Goal: Task Accomplishment & Management: Manage account settings

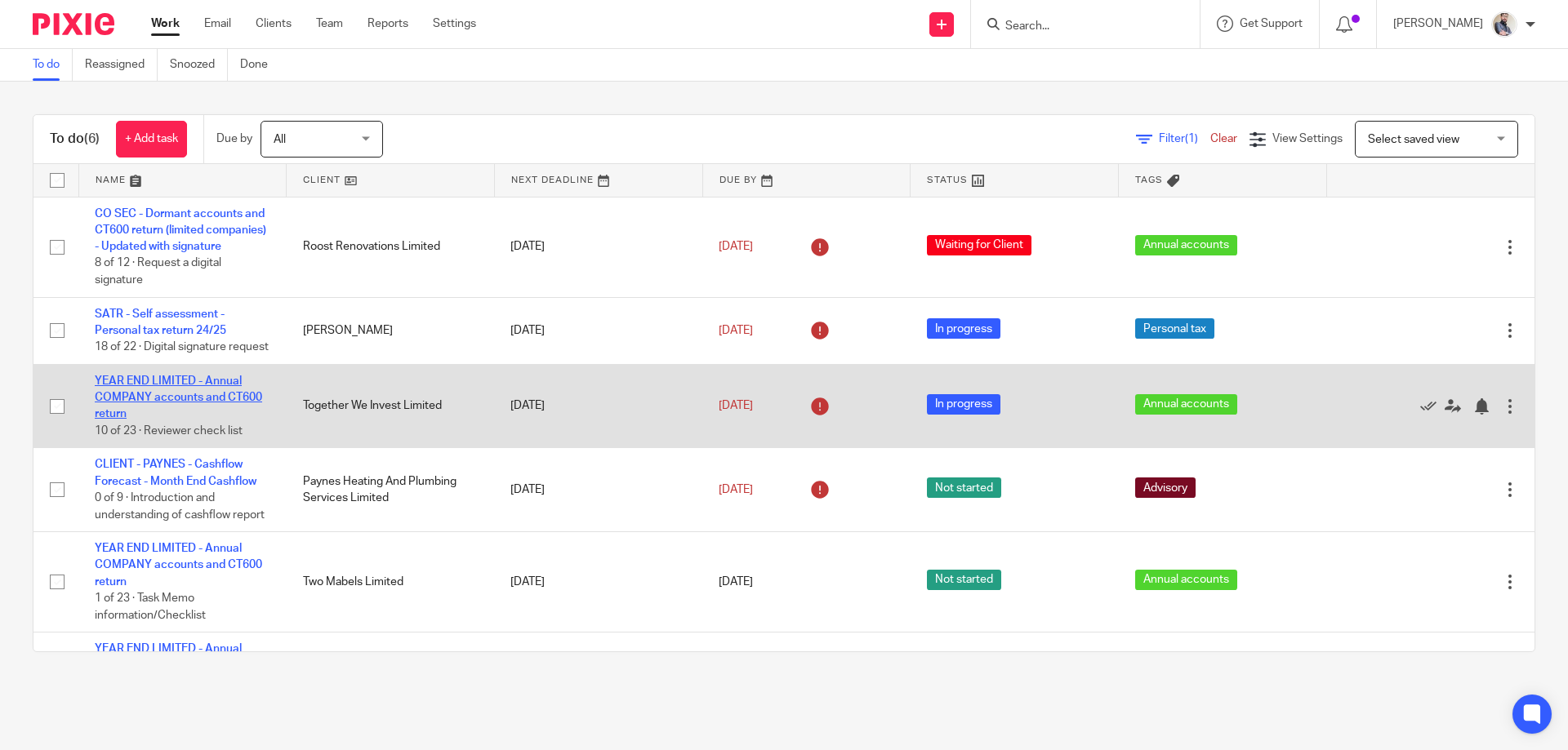
click at [163, 410] on link "YEAR END LIMITED - Annual COMPANY accounts and CT600 return" at bounding box center [178, 398] width 168 height 45
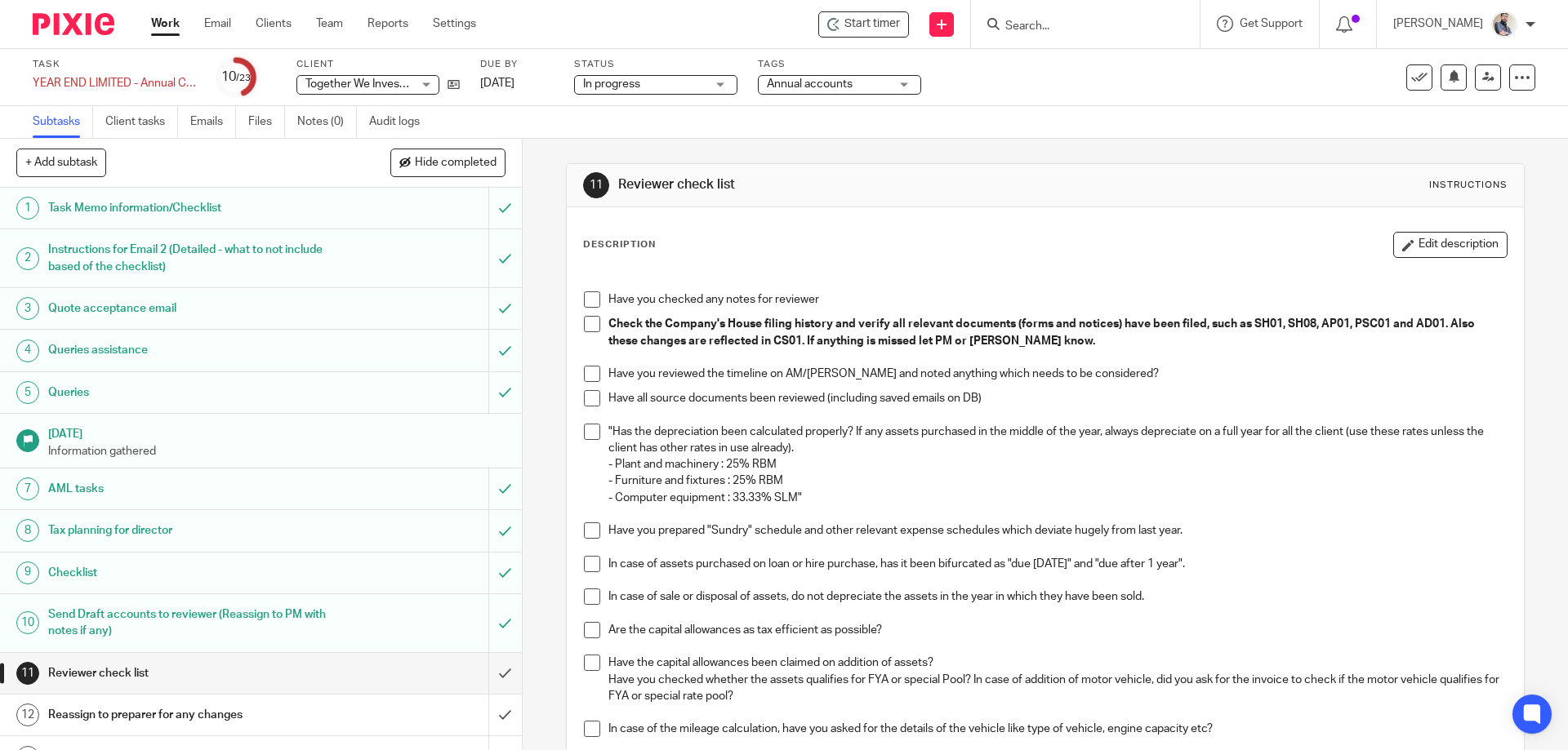
click at [589, 303] on span at bounding box center [592, 299] width 16 height 16
click at [589, 335] on li "Check the Company's House filing history and verify all relevant documents (for…" at bounding box center [1045, 341] width 922 height 49
click at [584, 369] on span at bounding box center [592, 374] width 16 height 16
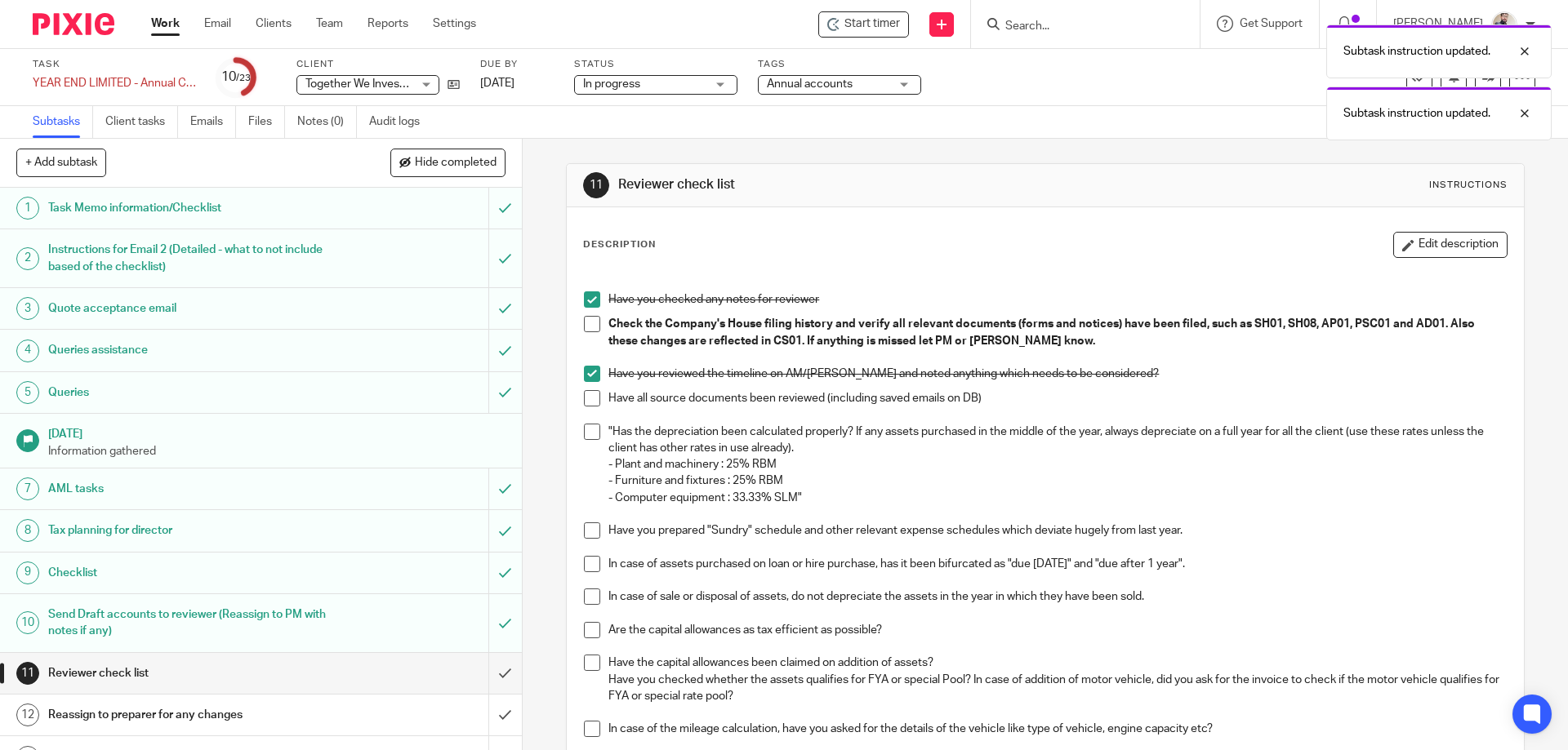
click at [586, 395] on span at bounding box center [592, 398] width 16 height 16
click at [586, 319] on span at bounding box center [592, 323] width 16 height 16
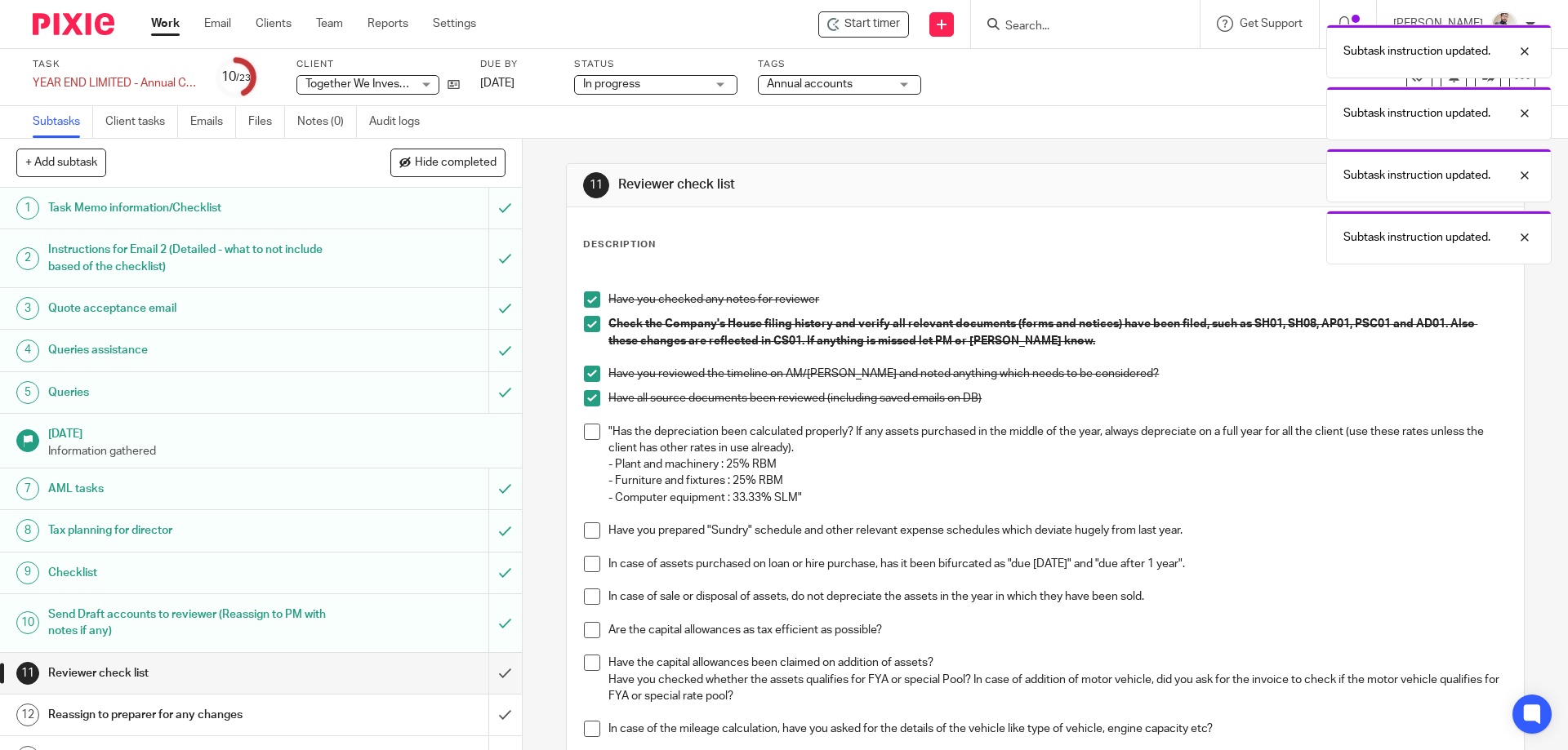
click at [586, 438] on span at bounding box center [592, 432] width 16 height 16
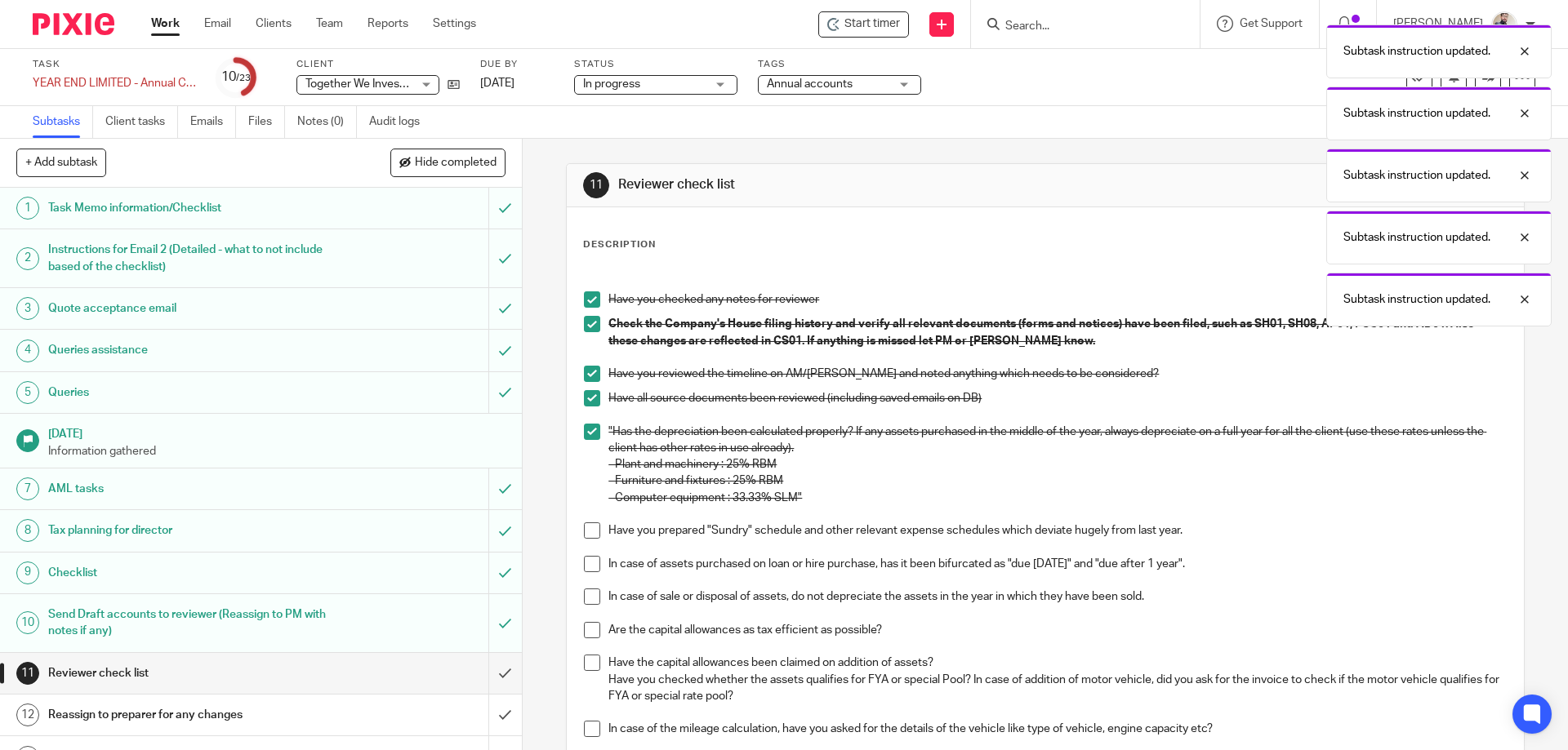
click at [586, 535] on span at bounding box center [592, 530] width 16 height 16
click at [590, 557] on span at bounding box center [592, 564] width 16 height 16
click at [588, 604] on span at bounding box center [592, 596] width 16 height 16
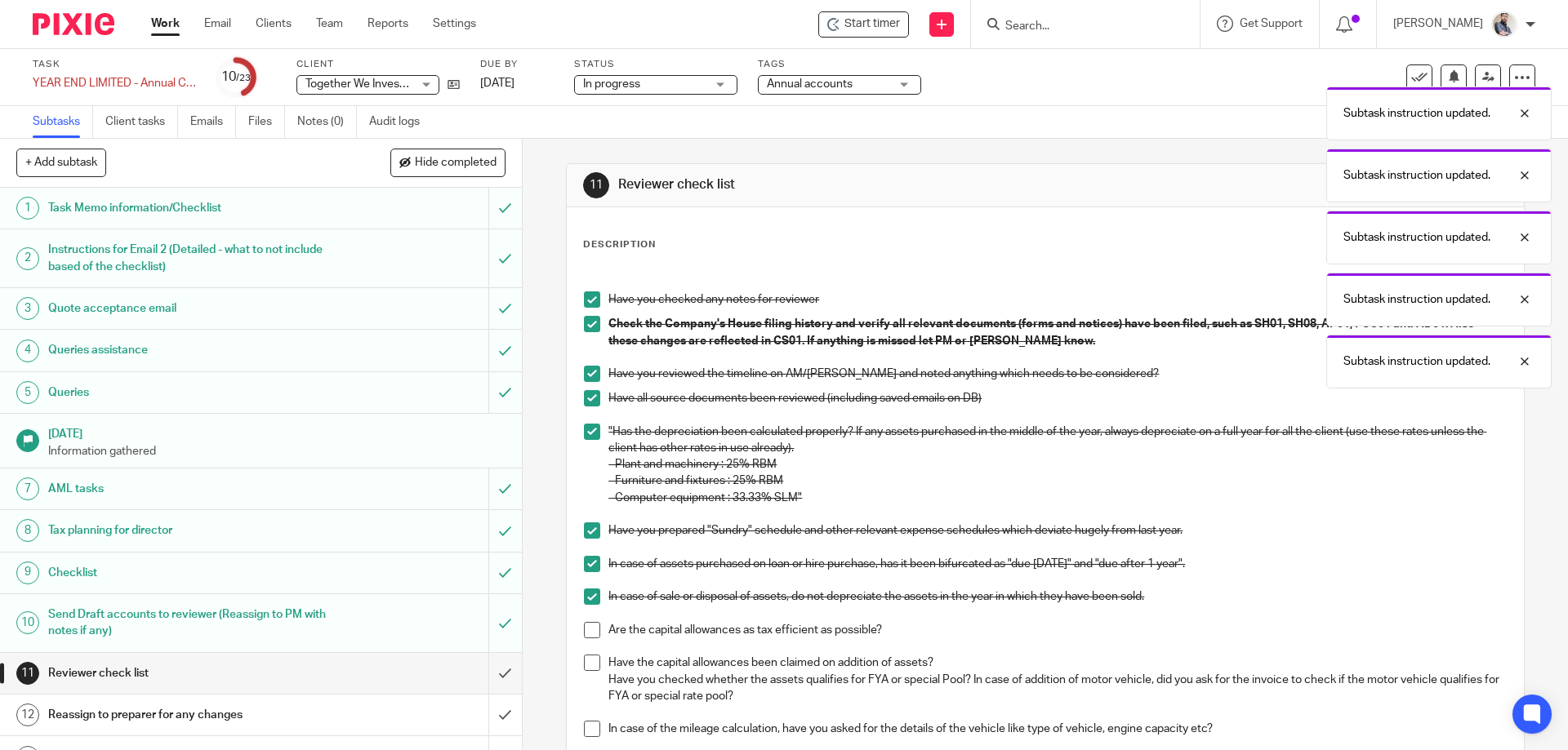
click at [590, 635] on span at bounding box center [592, 630] width 16 height 16
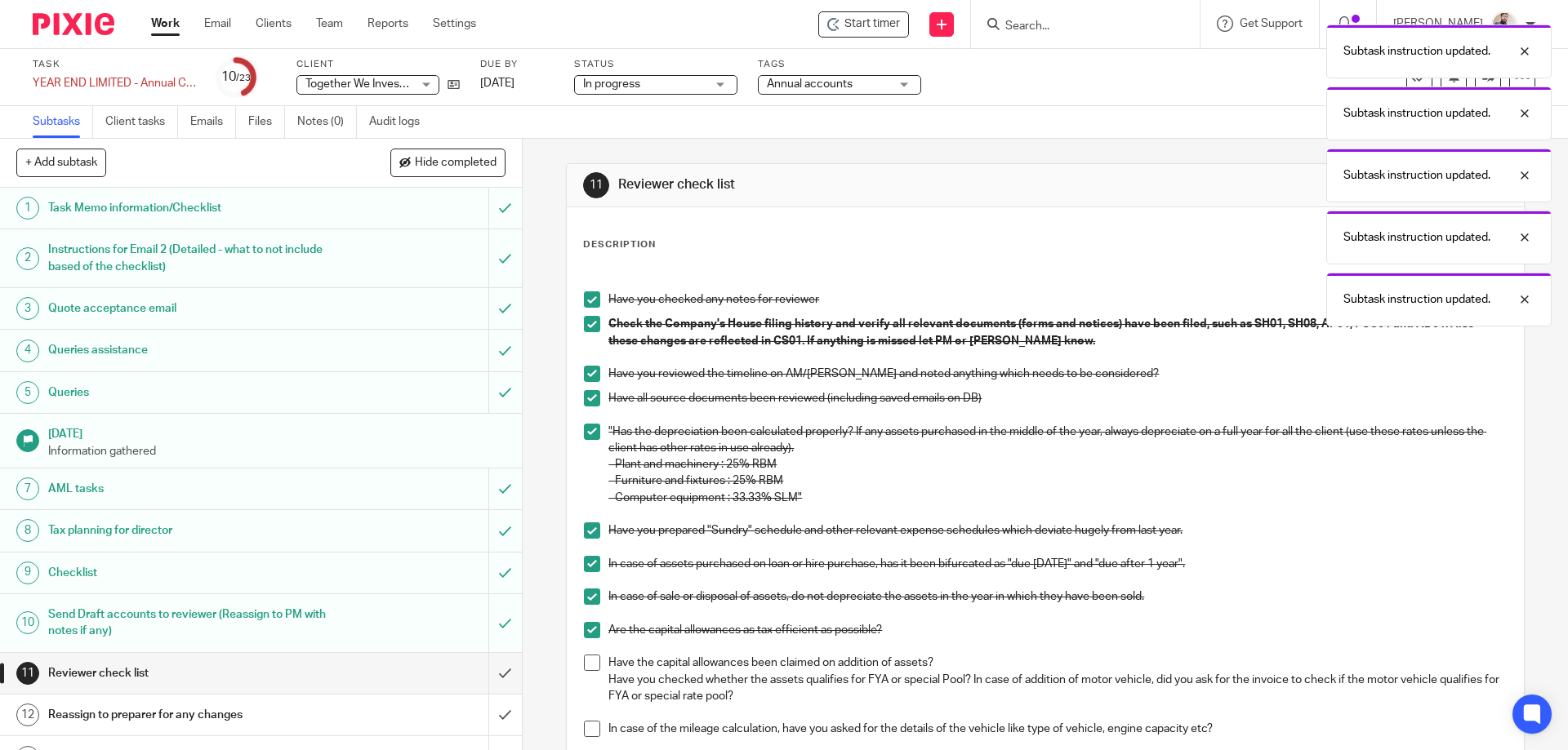
click at [589, 667] on span at bounding box center [592, 662] width 16 height 16
click at [587, 722] on span at bounding box center [592, 729] width 16 height 16
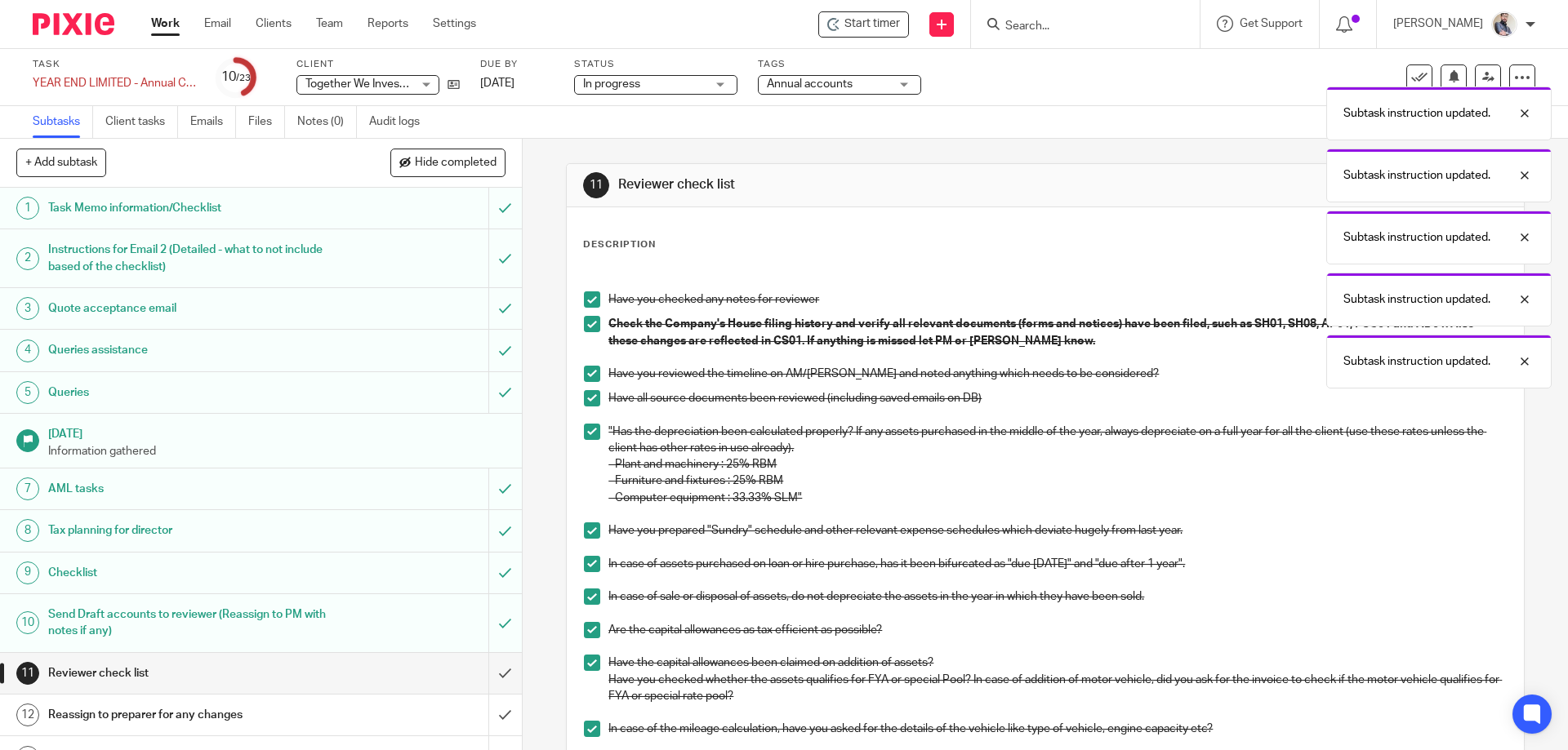
scroll to position [435, 0]
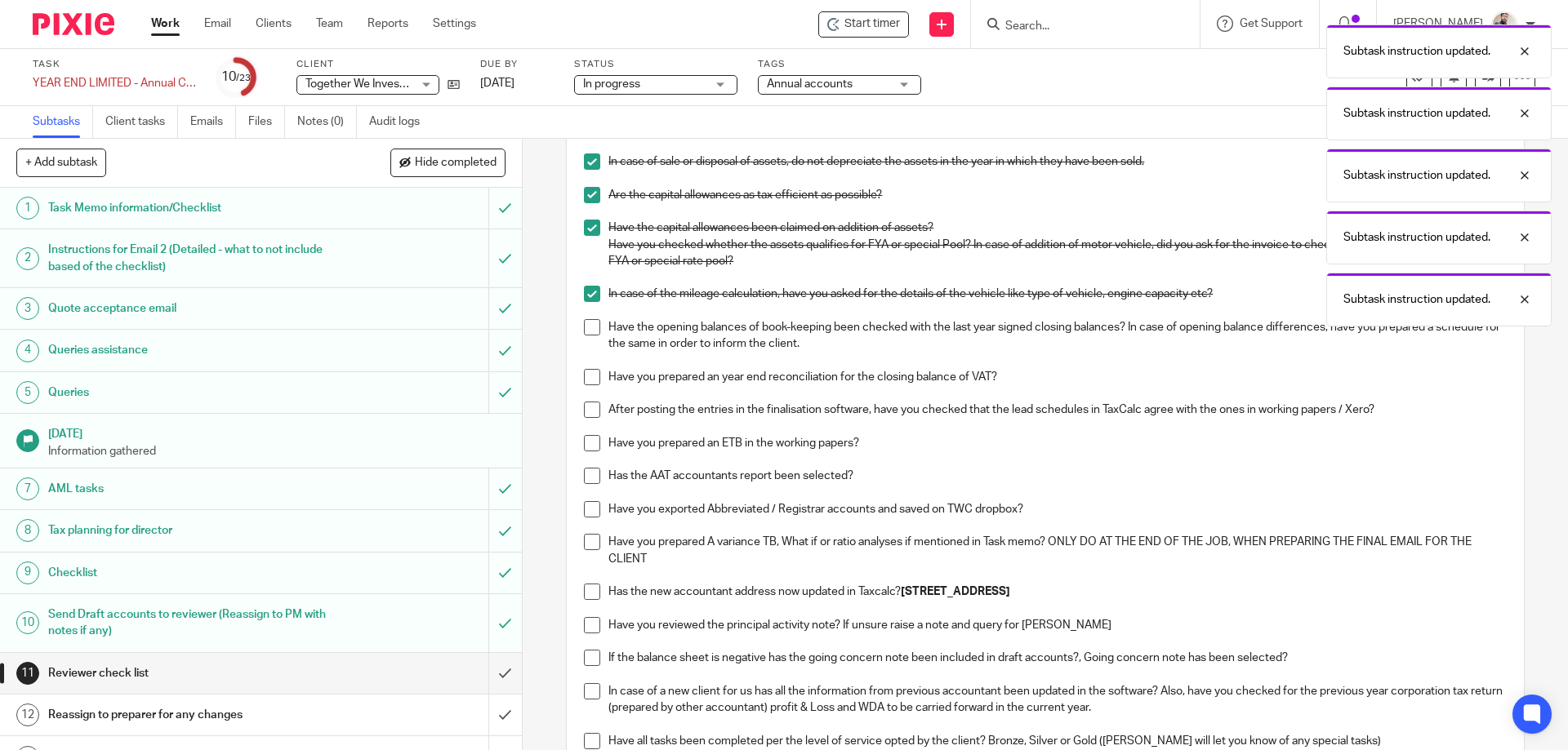
click at [590, 328] on span at bounding box center [592, 327] width 16 height 16
click at [591, 381] on span at bounding box center [592, 376] width 16 height 16
click at [585, 412] on span at bounding box center [592, 409] width 16 height 16
click at [585, 455] on li "Have you prepared an ETB in the working papers?" at bounding box center [1045, 451] width 922 height 33
click at [594, 435] on span at bounding box center [592, 443] width 16 height 16
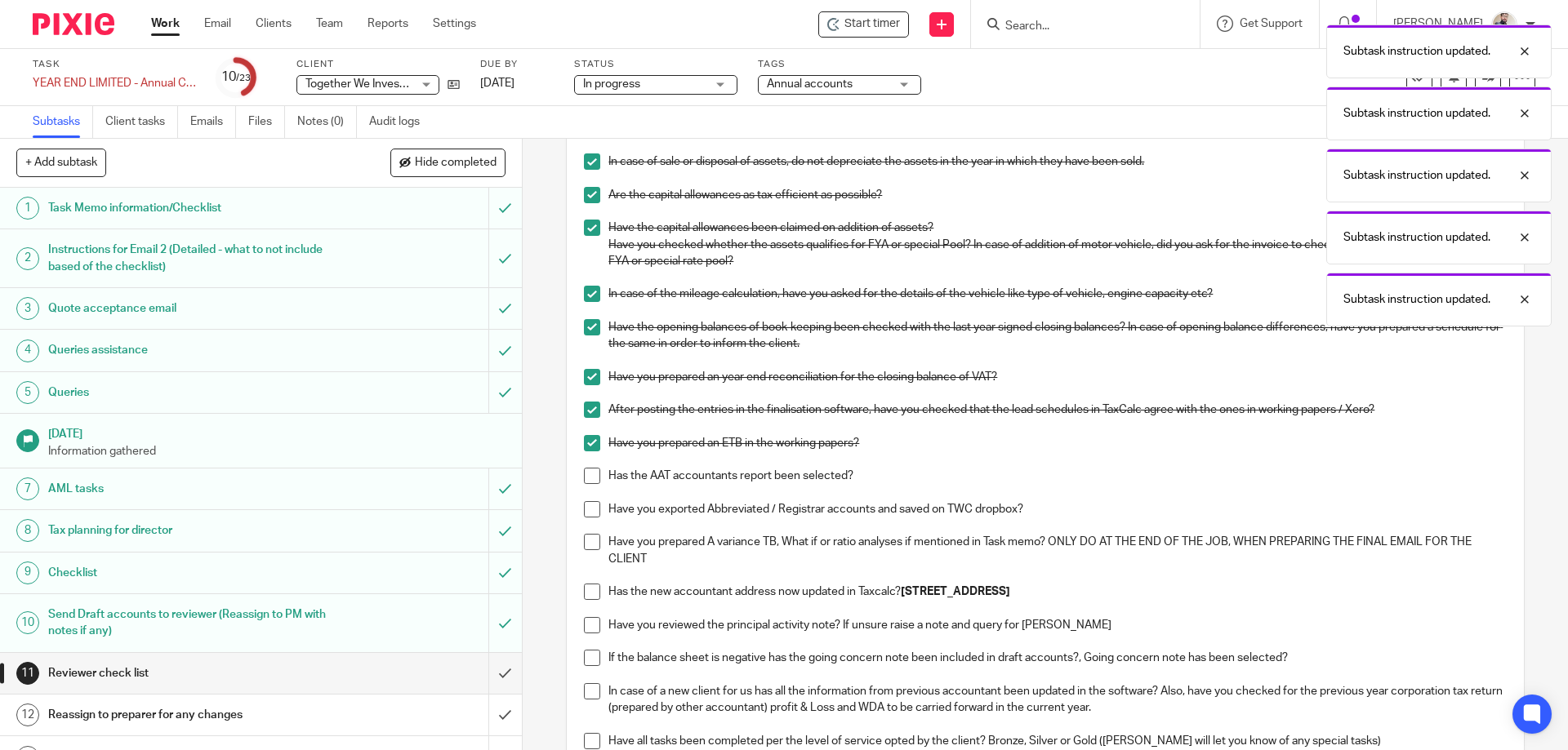
click at [592, 472] on span at bounding box center [592, 475] width 16 height 16
click at [589, 507] on span at bounding box center [592, 509] width 16 height 16
click at [584, 551] on li "Have you prepared A variance TB, What if or ratio analyses if mentioned in Task…" at bounding box center [1045, 558] width 922 height 49
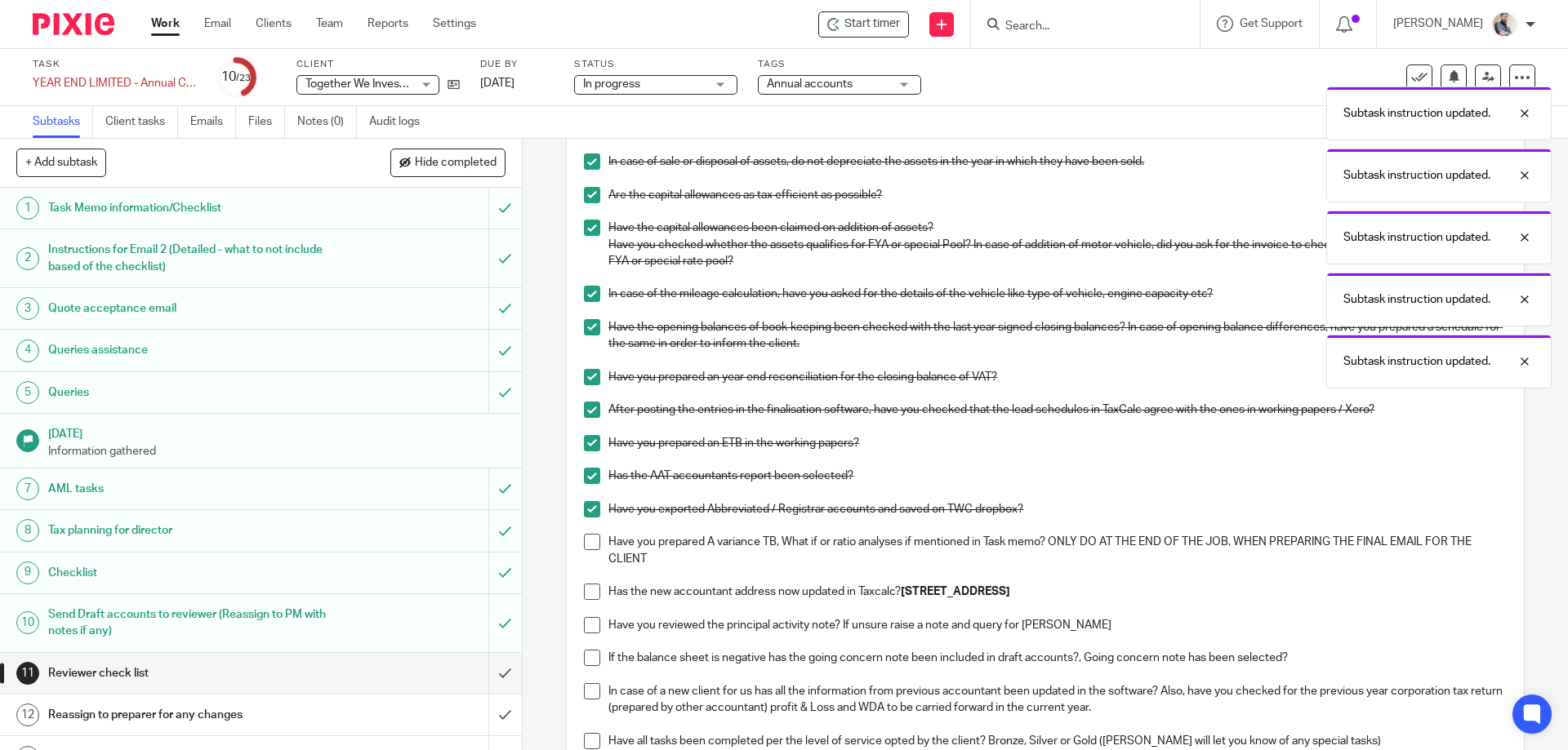
drag, startPoint x: 583, startPoint y: 540, endPoint x: 585, endPoint y: 560, distance: 20.1
click at [584, 540] on span at bounding box center [592, 541] width 16 height 16
click at [589, 593] on span at bounding box center [592, 592] width 16 height 16
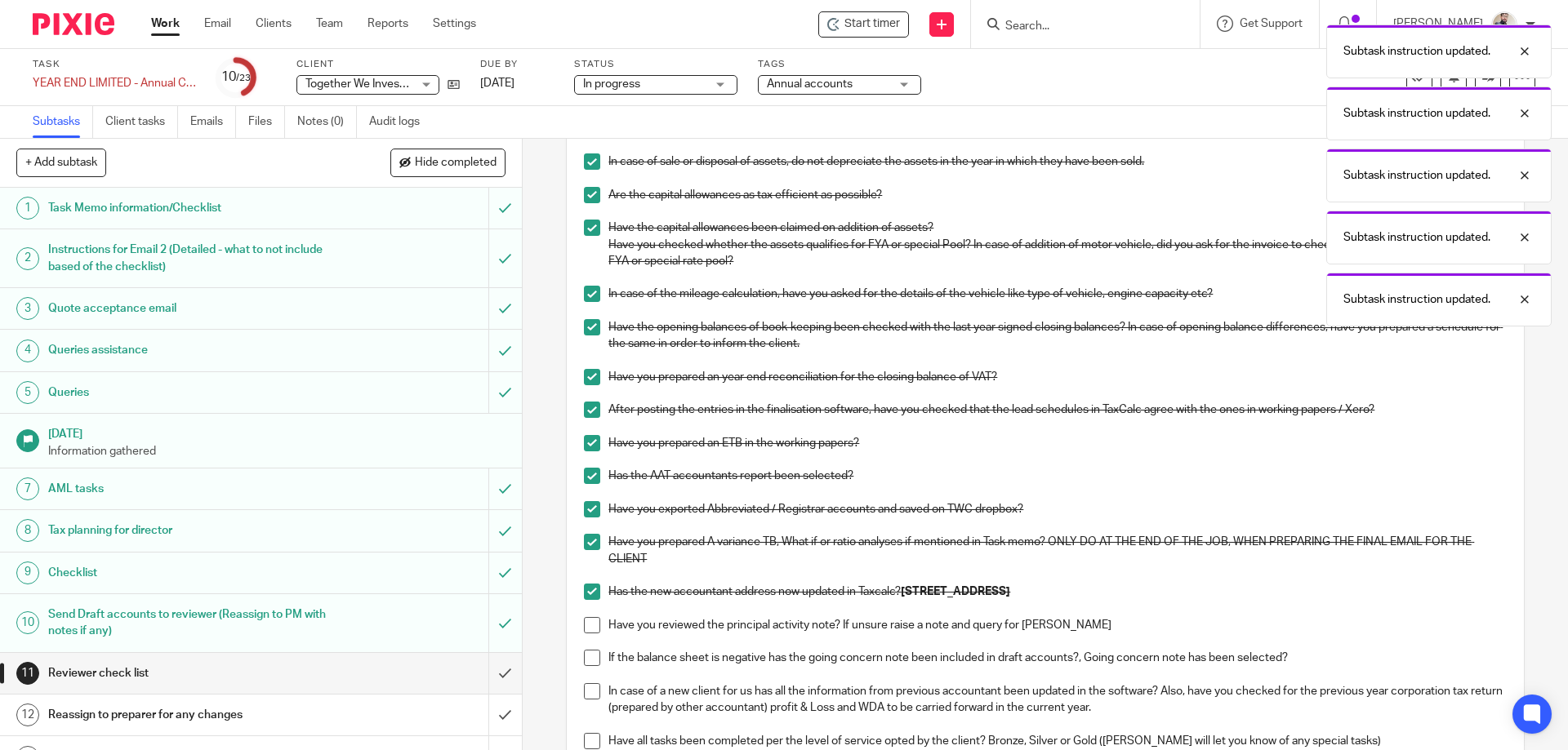
drag, startPoint x: 591, startPoint y: 621, endPoint x: 589, endPoint y: 632, distance: 11.2
click at [590, 621] on span at bounding box center [592, 625] width 16 height 16
click at [589, 663] on span at bounding box center [592, 657] width 16 height 16
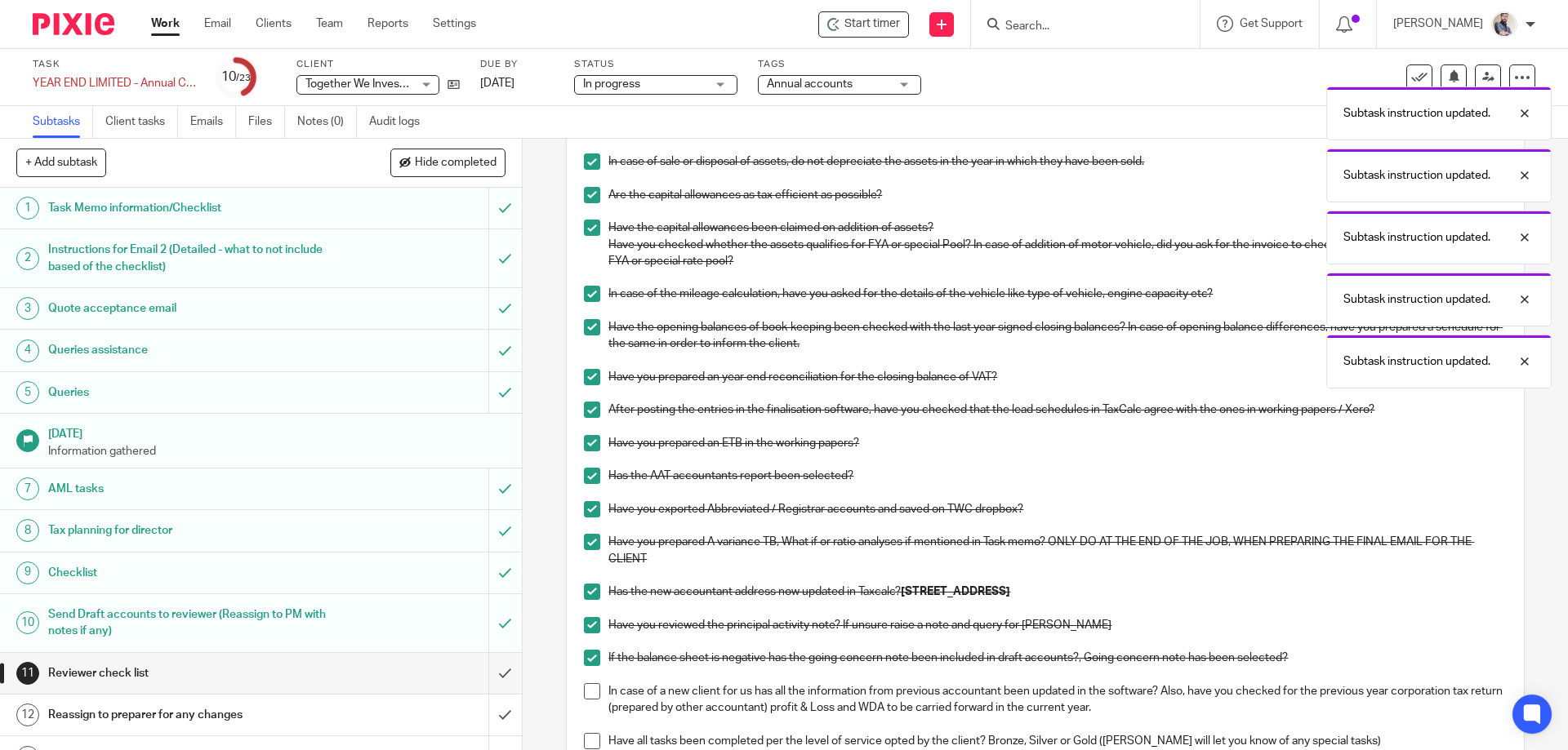
scroll to position [653, 0]
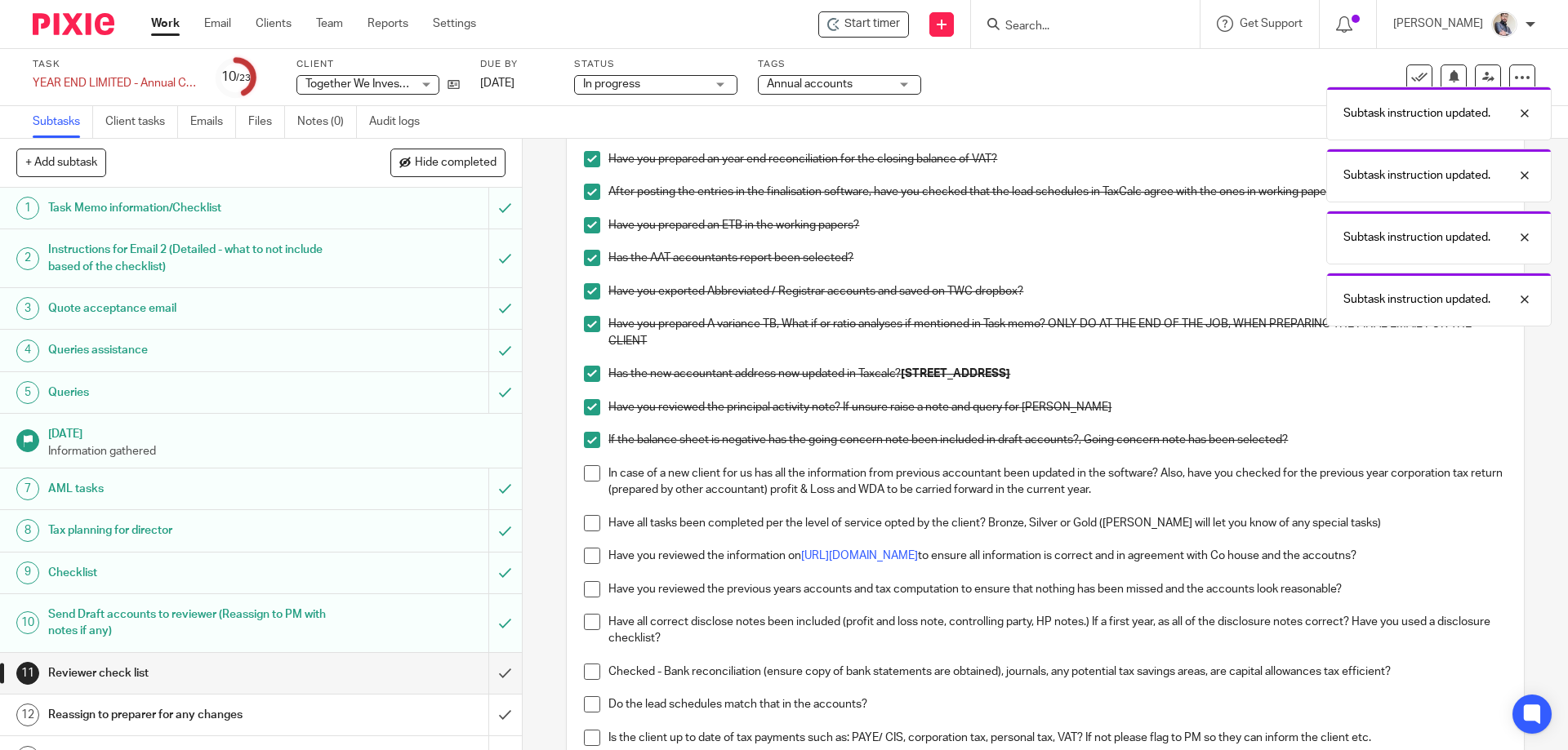
click at [584, 480] on span at bounding box center [592, 473] width 16 height 16
click at [594, 529] on span at bounding box center [592, 523] width 16 height 16
click at [584, 566] on li "Have you reviewed the information on https://beta.companieshouse.gov.uk/ to ens…" at bounding box center [1045, 564] width 922 height 33
click at [584, 561] on span at bounding box center [592, 555] width 16 height 16
click at [584, 584] on span at bounding box center [592, 589] width 16 height 16
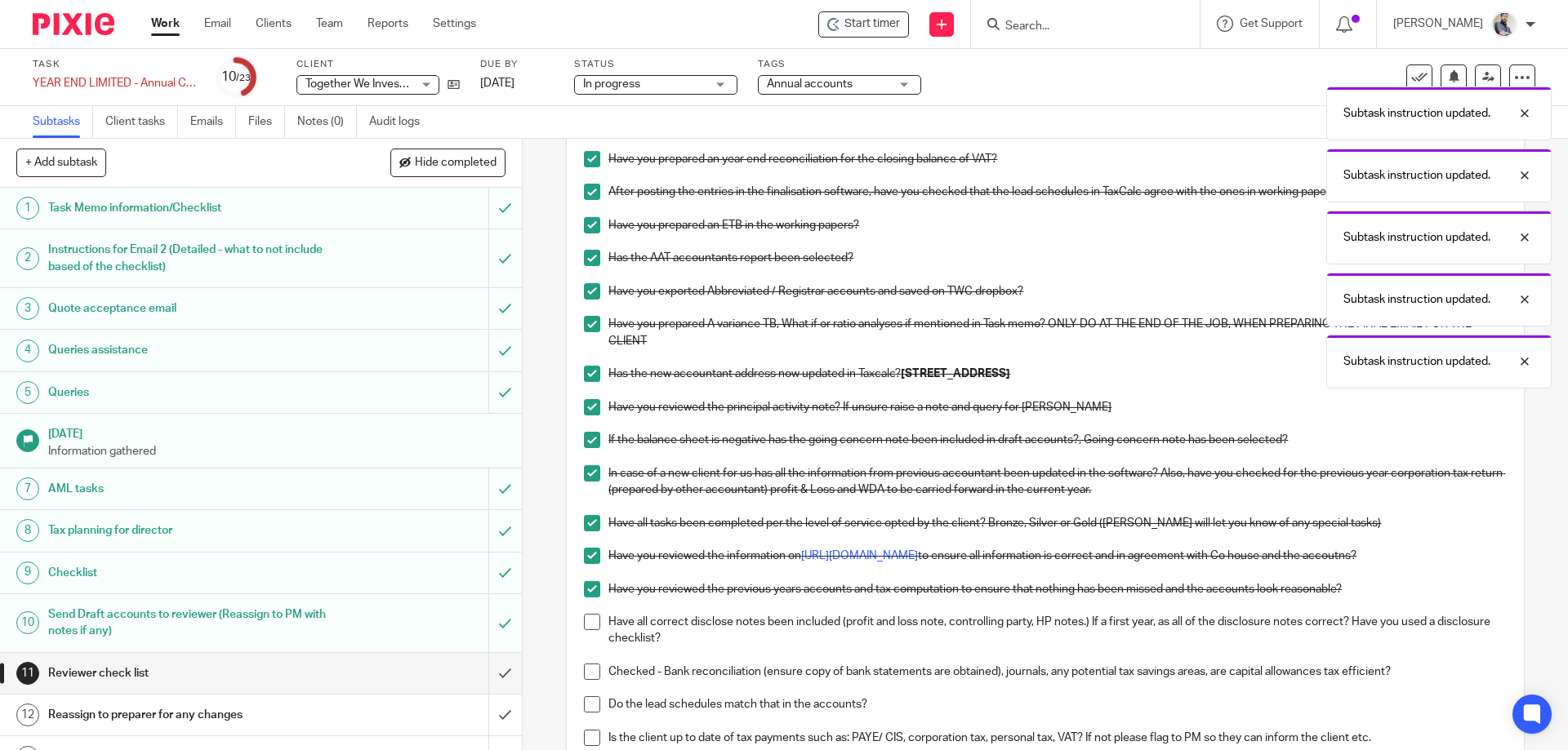
click at [586, 615] on span at bounding box center [592, 621] width 16 height 16
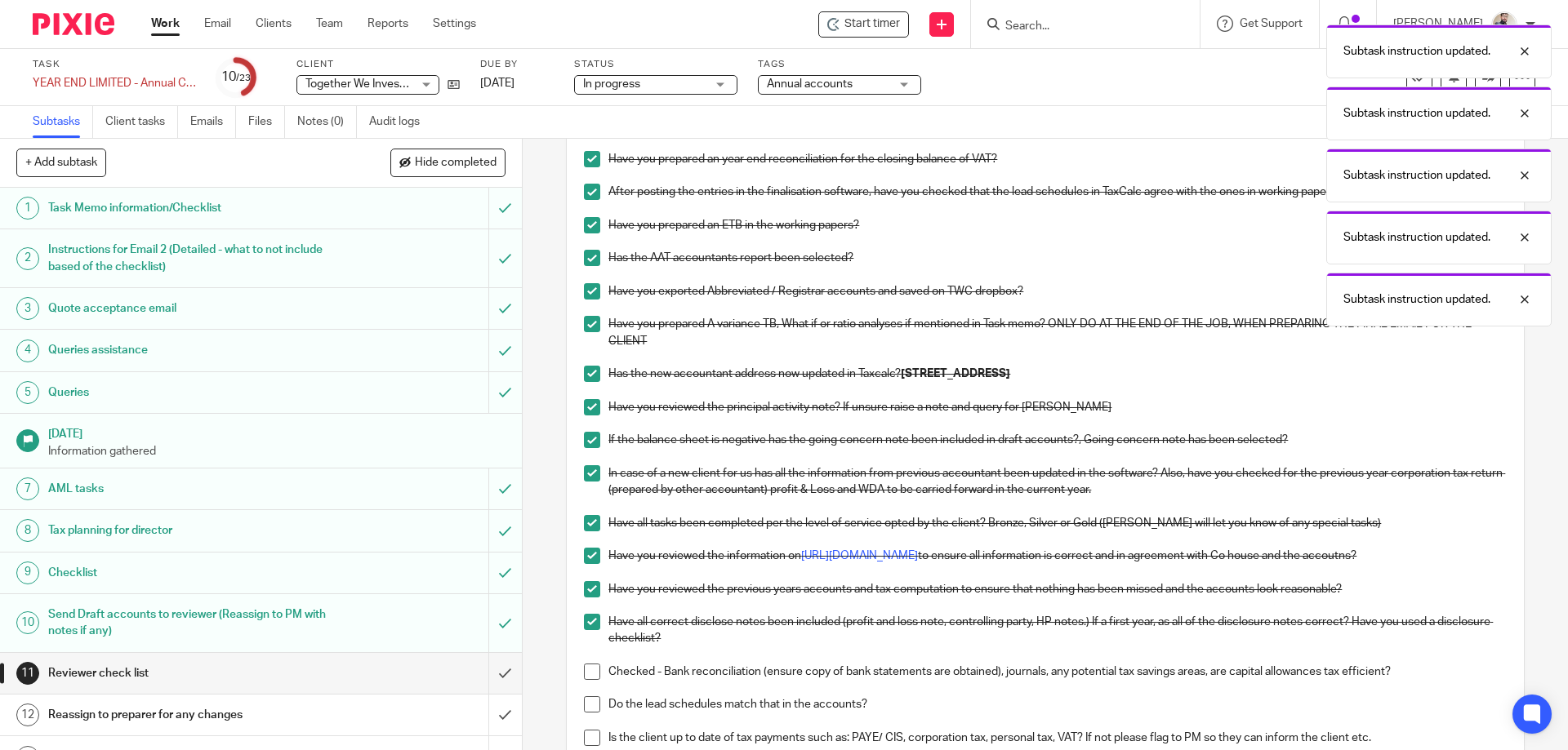
click at [587, 673] on span at bounding box center [592, 672] width 16 height 16
click at [588, 704] on span at bounding box center [592, 704] width 16 height 16
drag, startPoint x: 586, startPoint y: 738, endPoint x: 566, endPoint y: 710, distance: 34.4
click at [586, 739] on span at bounding box center [592, 737] width 16 height 16
click at [494, 667] on input "submit" at bounding box center [261, 673] width 522 height 41
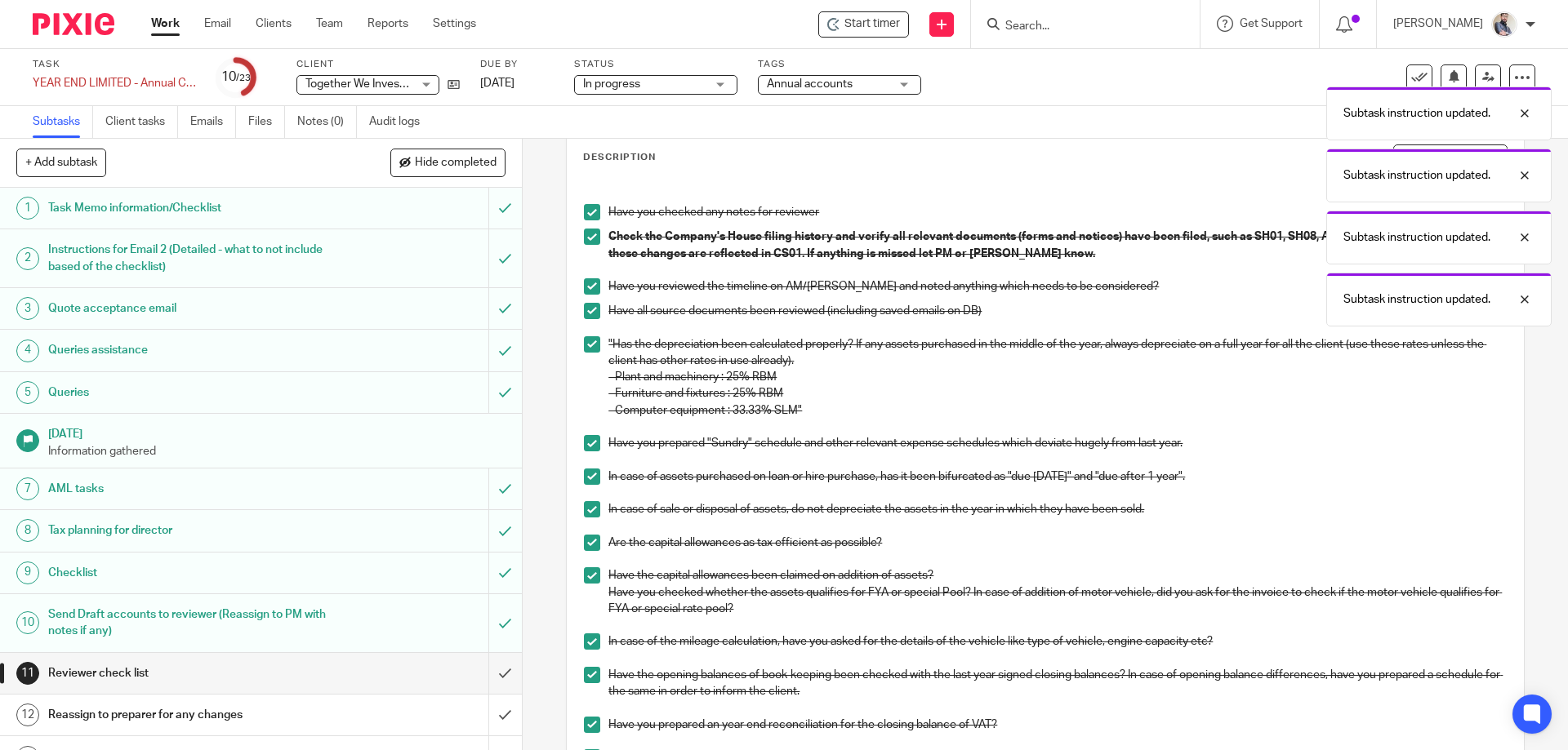
scroll to position [0, 0]
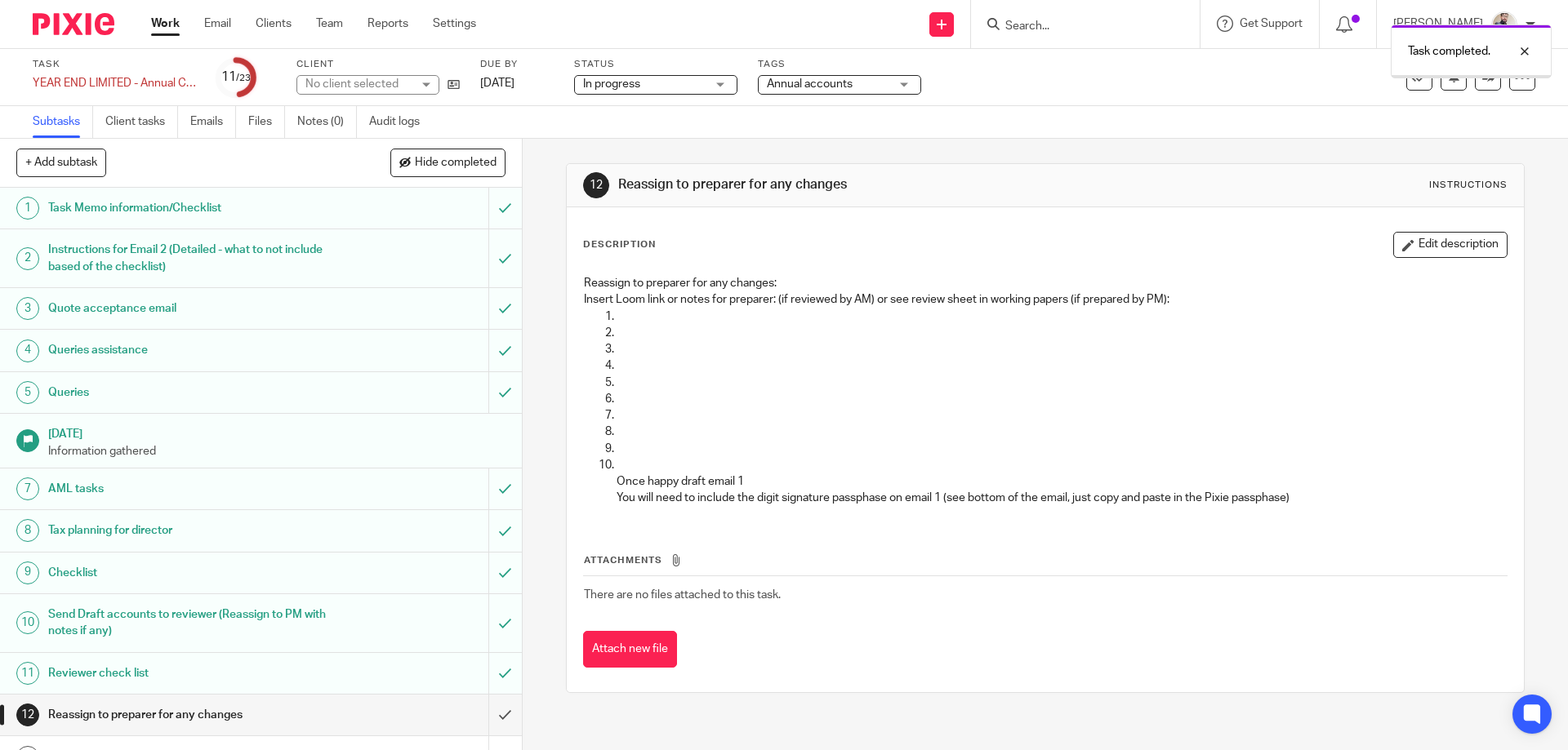
scroll to position [435, 0]
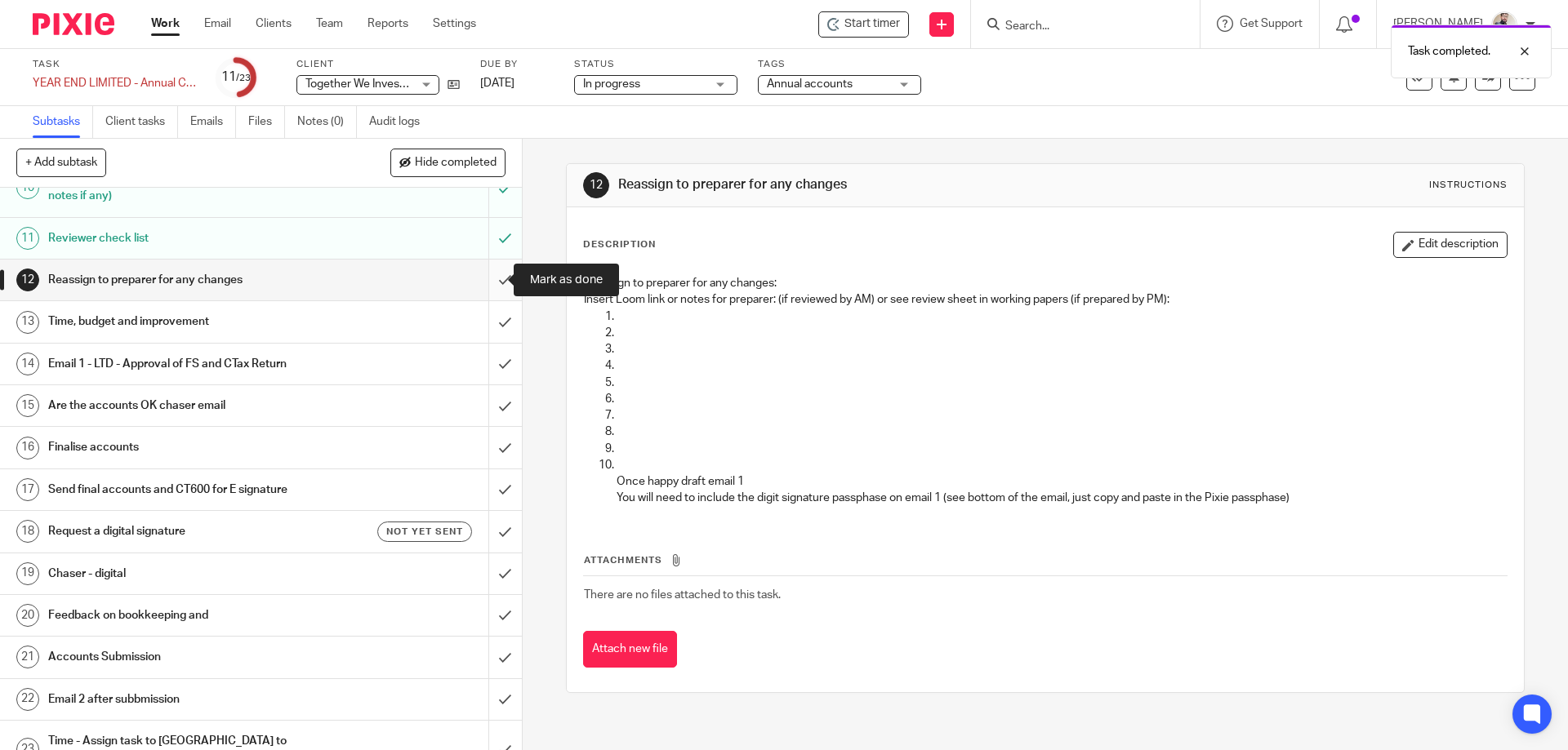
click at [480, 286] on input "submit" at bounding box center [261, 280] width 522 height 41
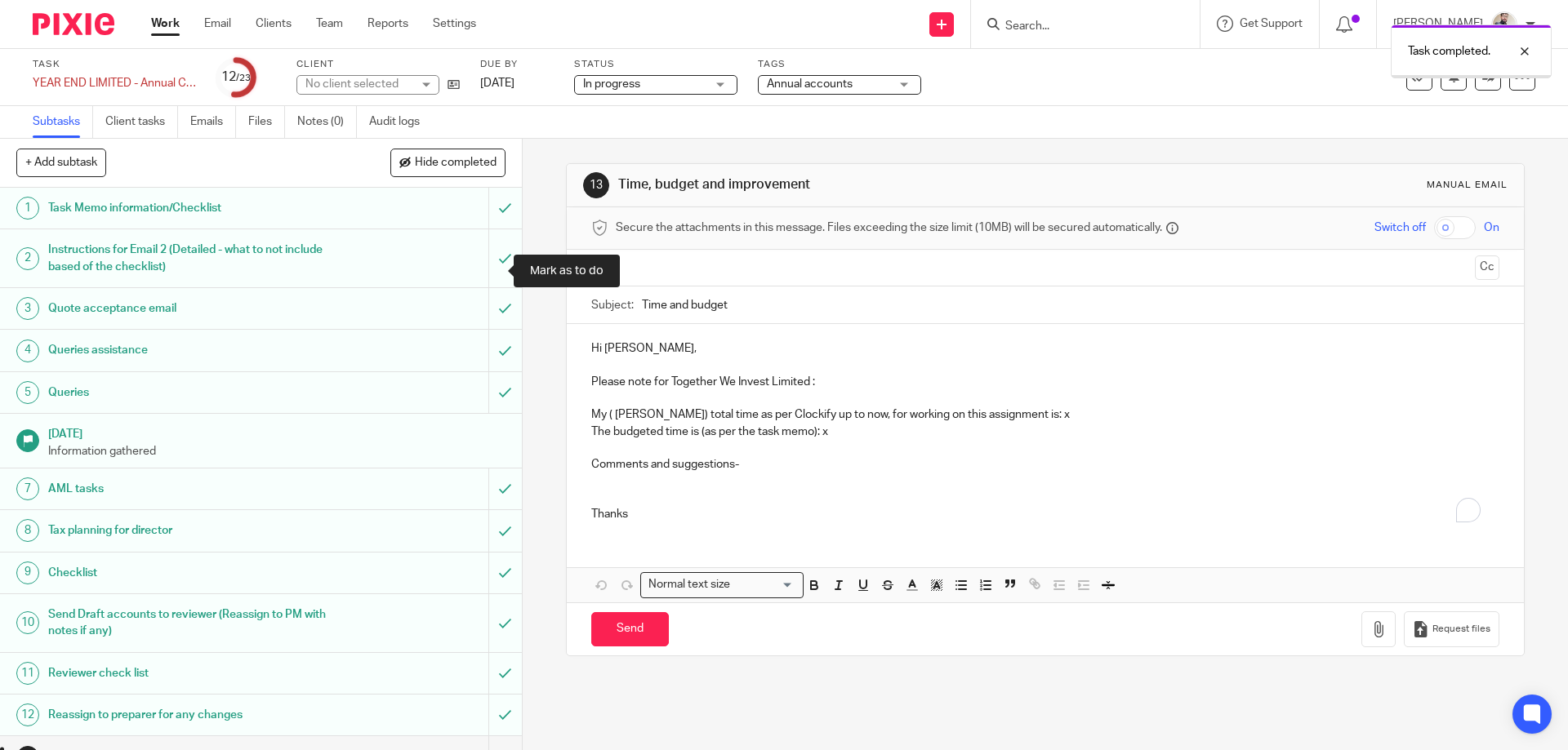
scroll to position [218, 0]
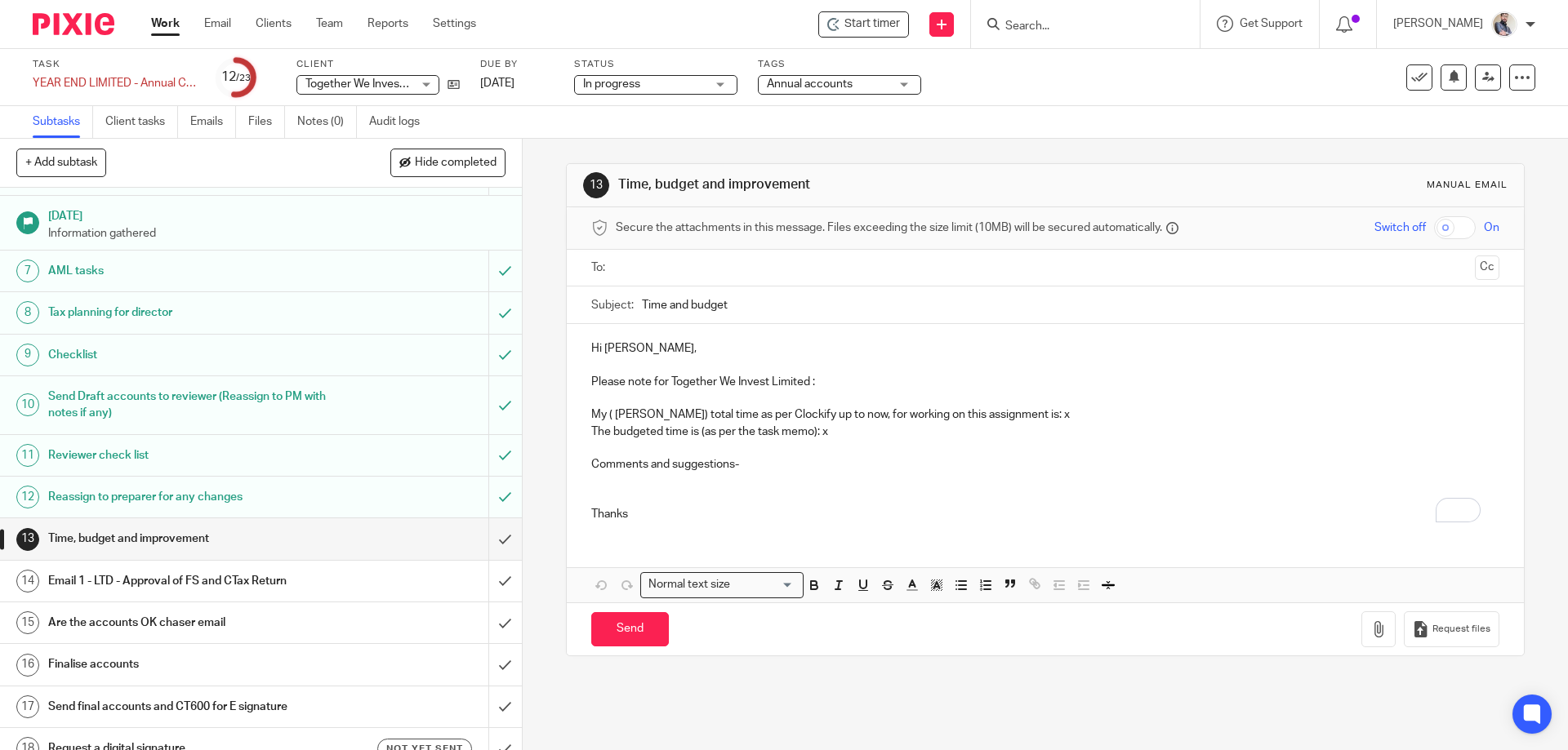
click at [698, 724] on div "13 Time, budget and improvement Manual email Secure the attachments in this mes…" at bounding box center [1045, 444] width 1045 height 611
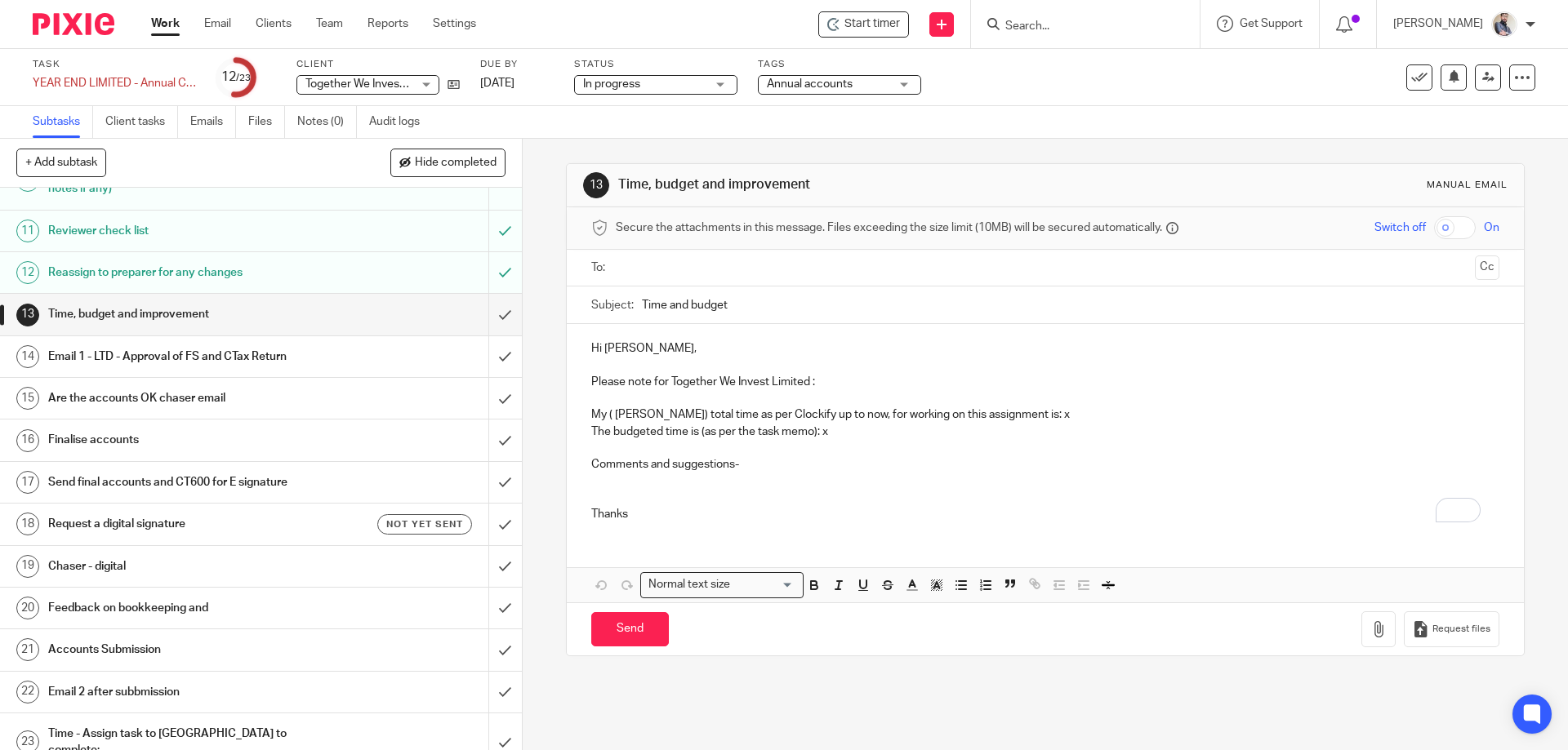
scroll to position [447, 0]
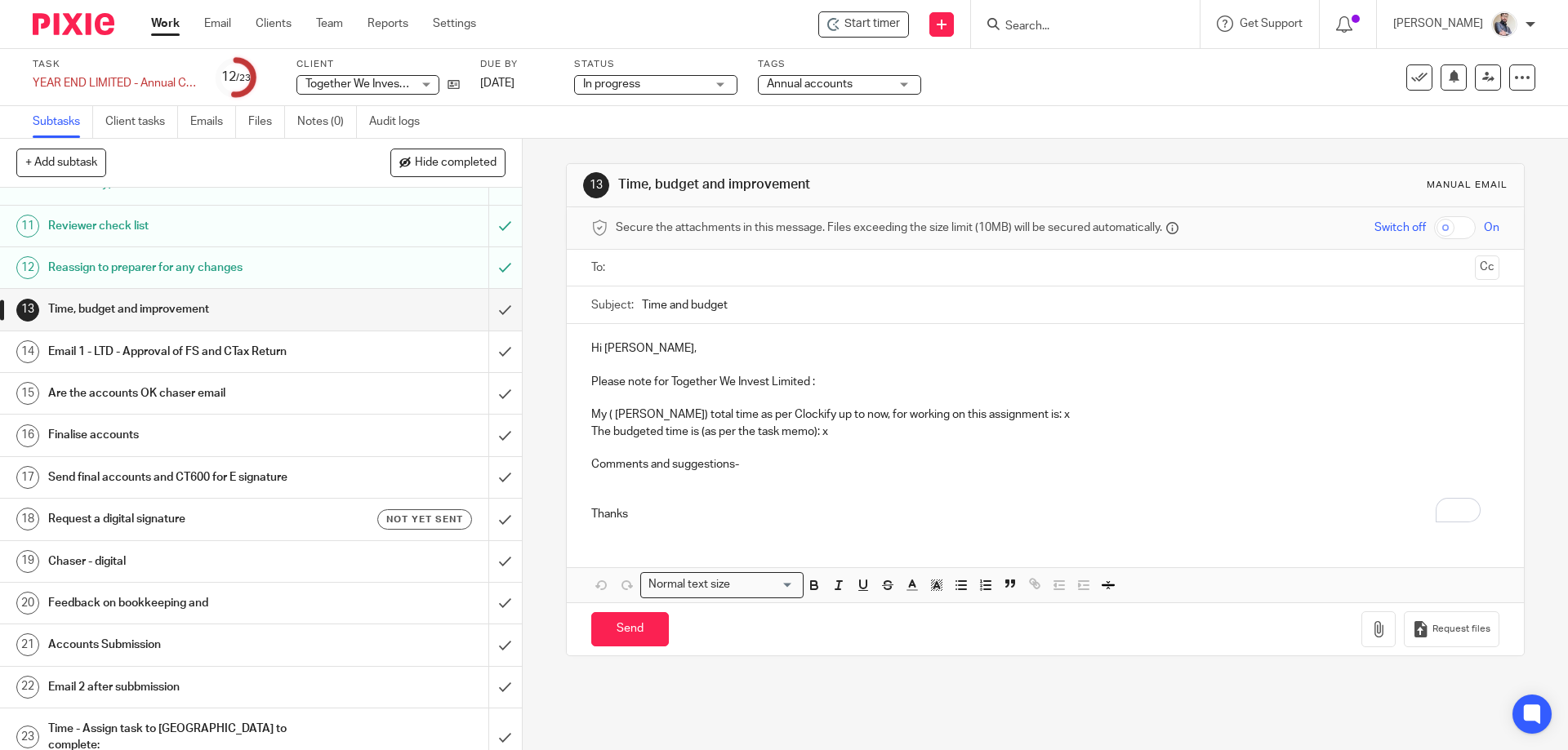
click at [296, 364] on h1 "Email 1 - LTD - Approval of FS and CTax Return" at bounding box center [190, 352] width 283 height 25
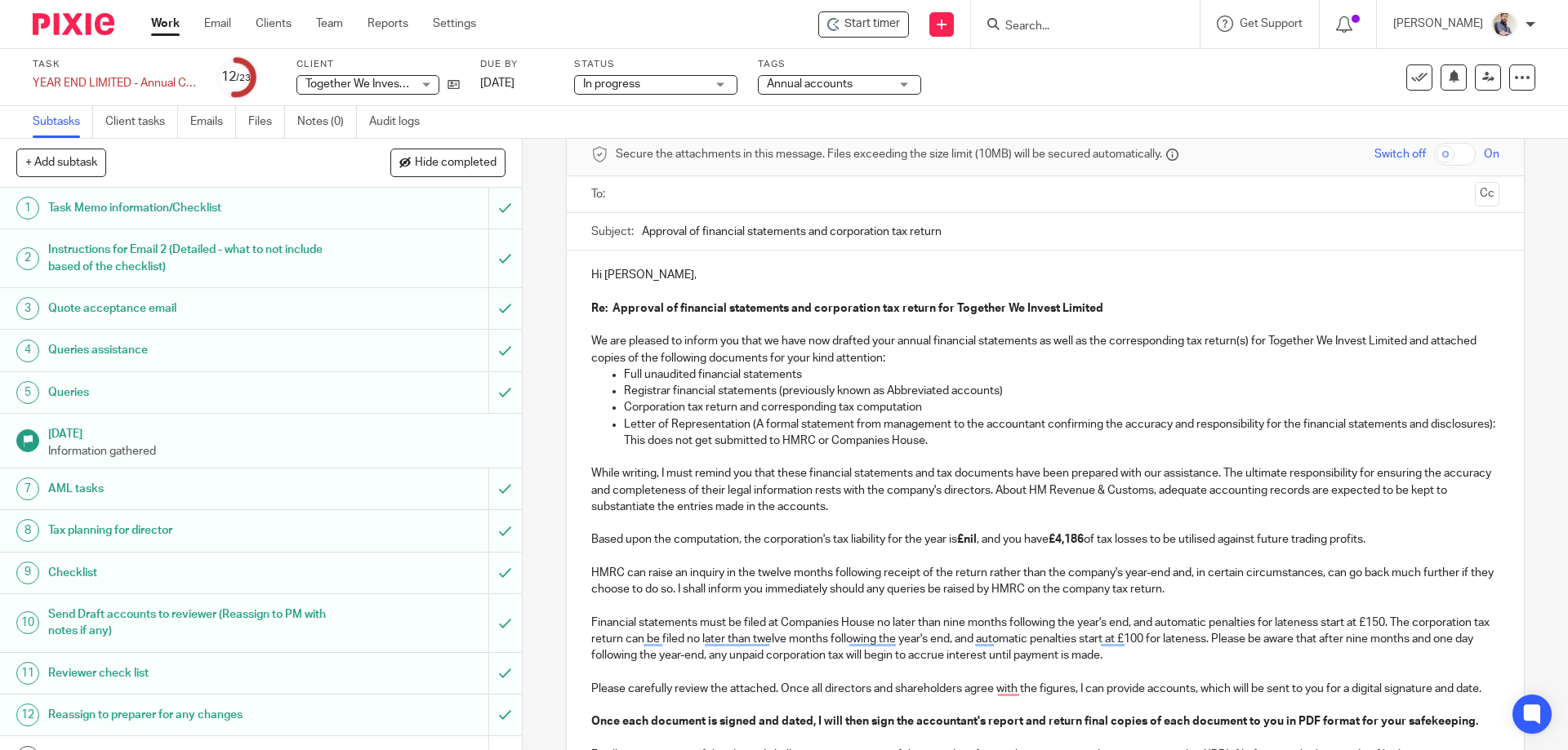
scroll to position [109, 0]
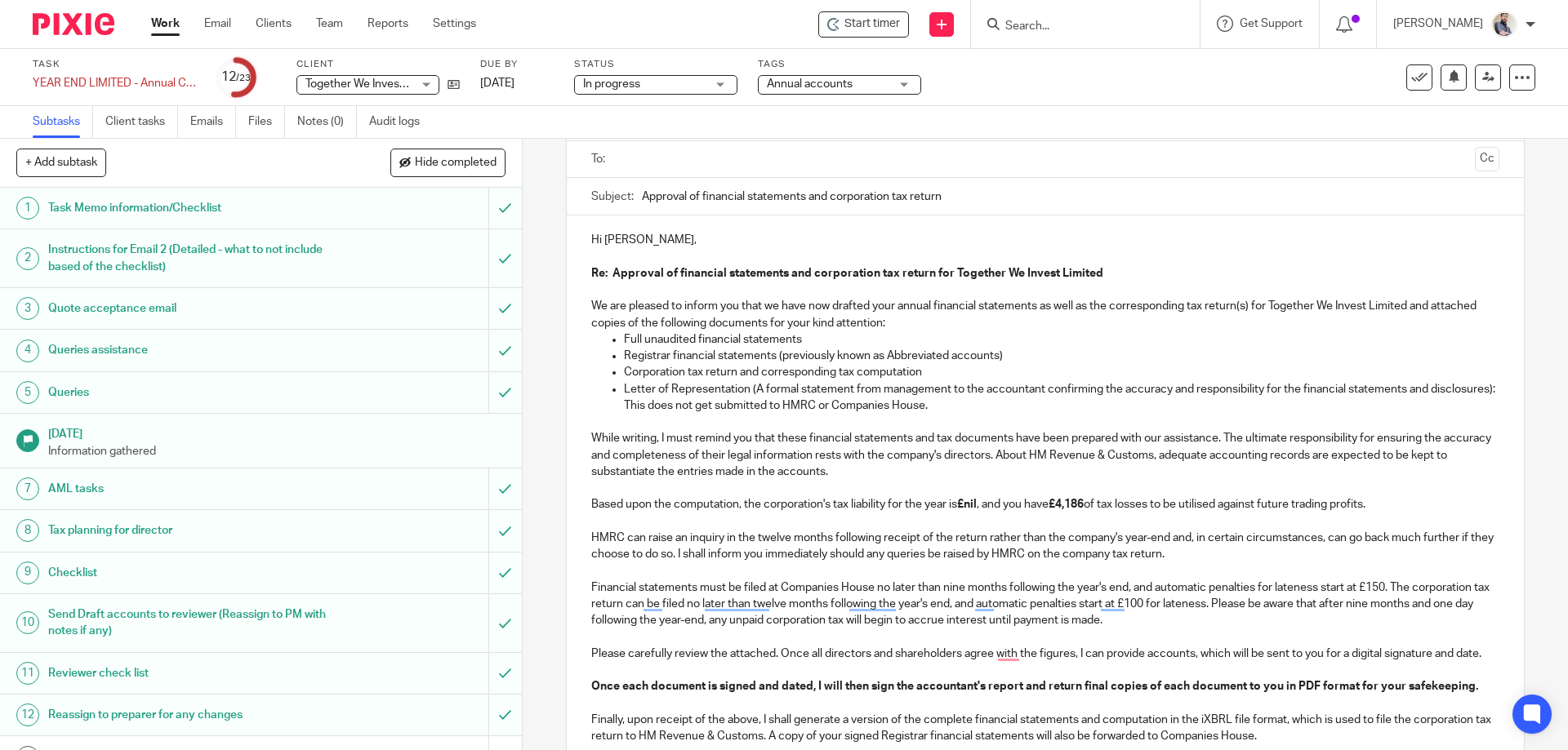
click at [662, 439] on p "While writing, I must remind you that these financial statements and tax docume…" at bounding box center [1044, 455] width 907 height 49
click at [914, 501] on p "Based upon the computation, the corporation's tax liability for the year is £ni…" at bounding box center [1044, 504] width 907 height 16
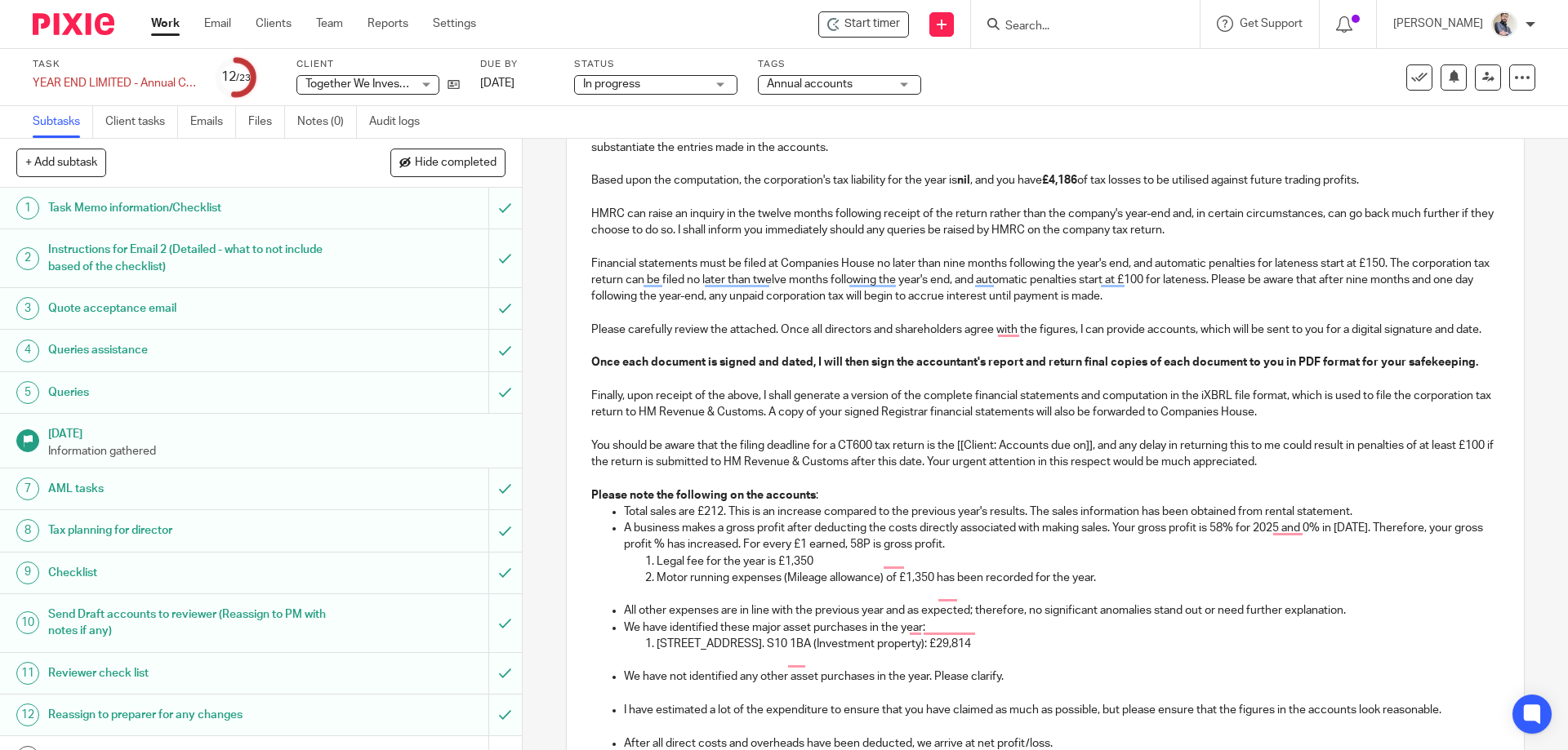
scroll to position [435, 0]
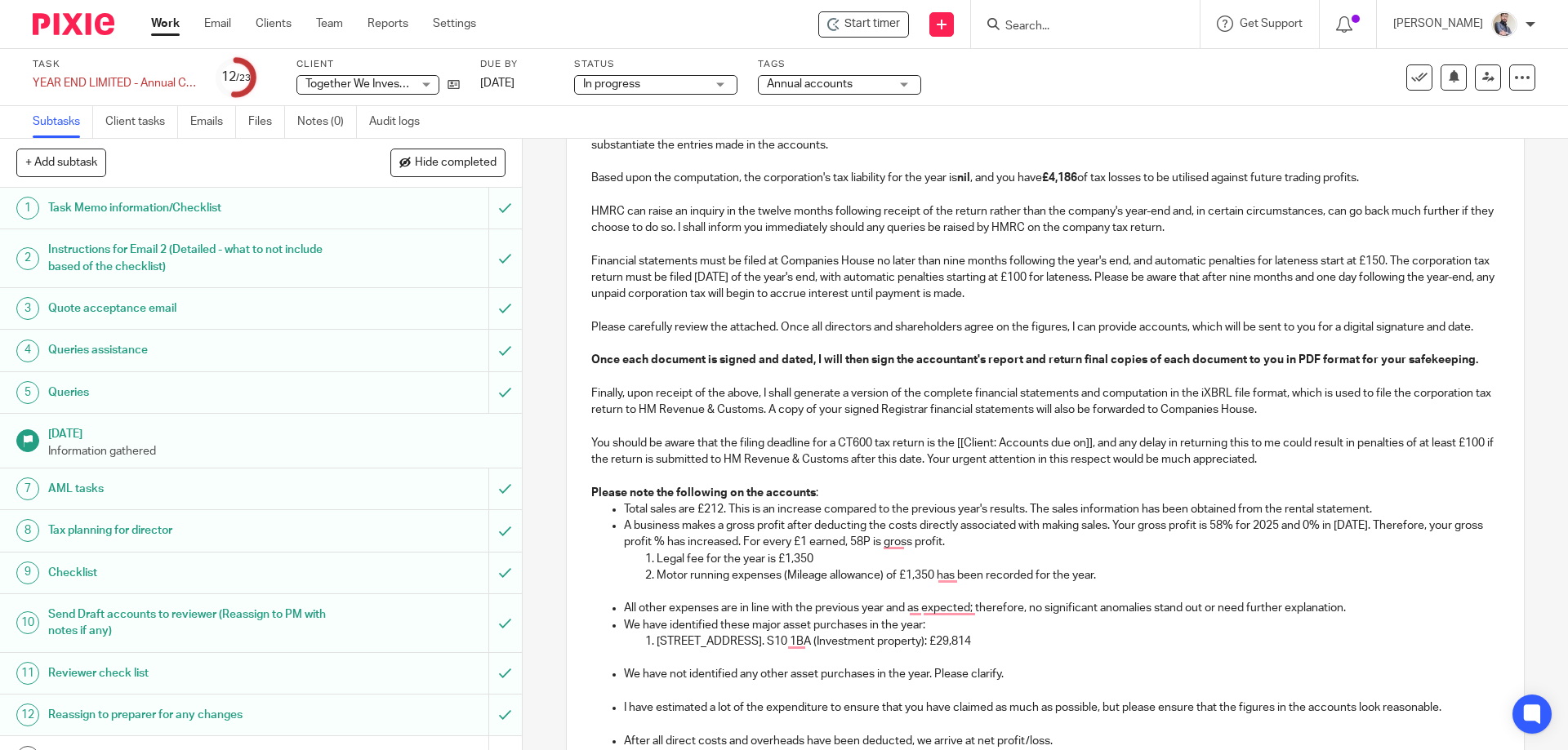
click at [669, 512] on p "Total sales are £212. This is an increase compared to the previous year's resul…" at bounding box center [1061, 509] width 875 height 16
drag, startPoint x: 770, startPoint y: 507, endPoint x: 1071, endPoint y: 504, distance: 301.0
click at [1071, 504] on p "Total rental income is £212. This is an increase compared to the previous year'…" at bounding box center [1061, 509] width 875 height 16
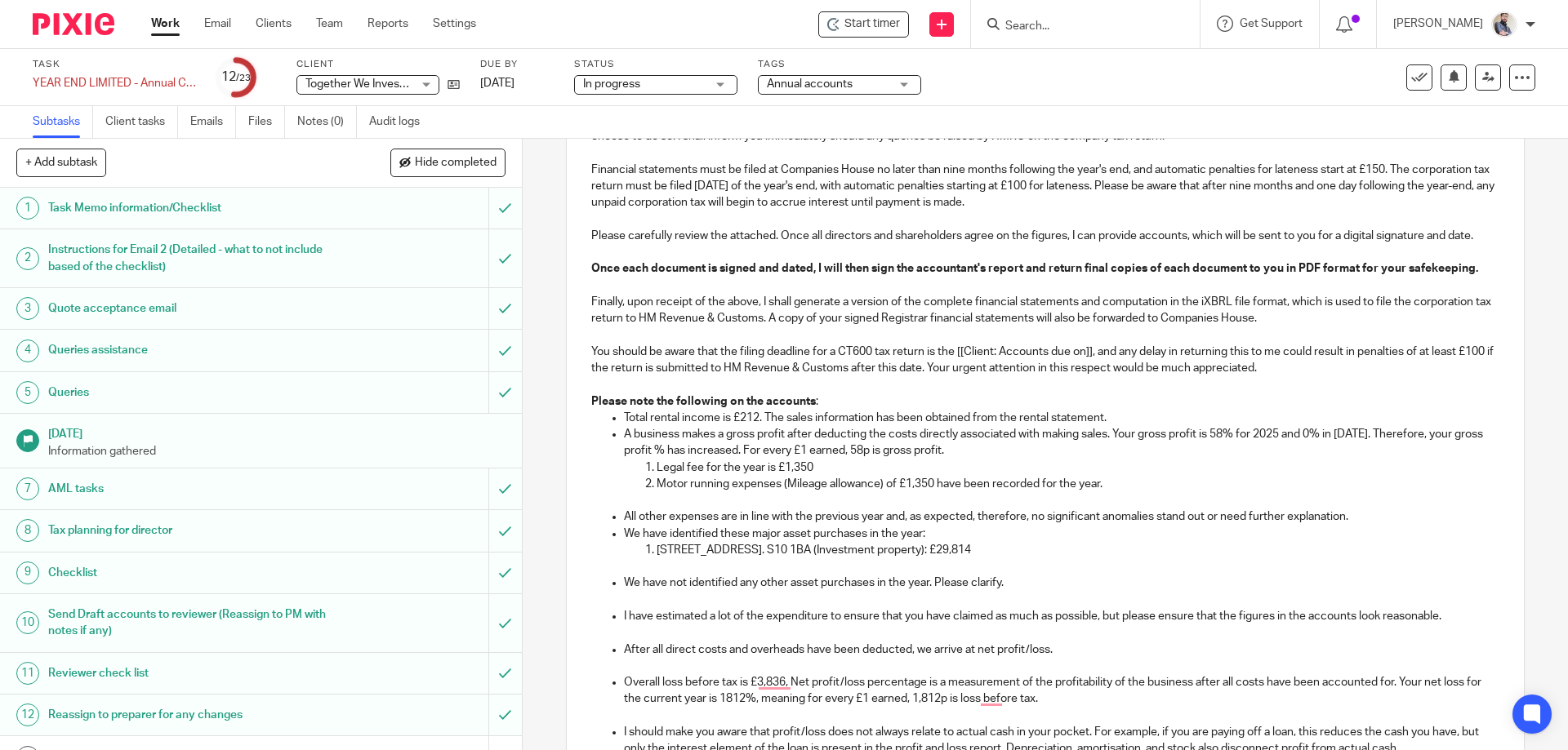
scroll to position [653, 0]
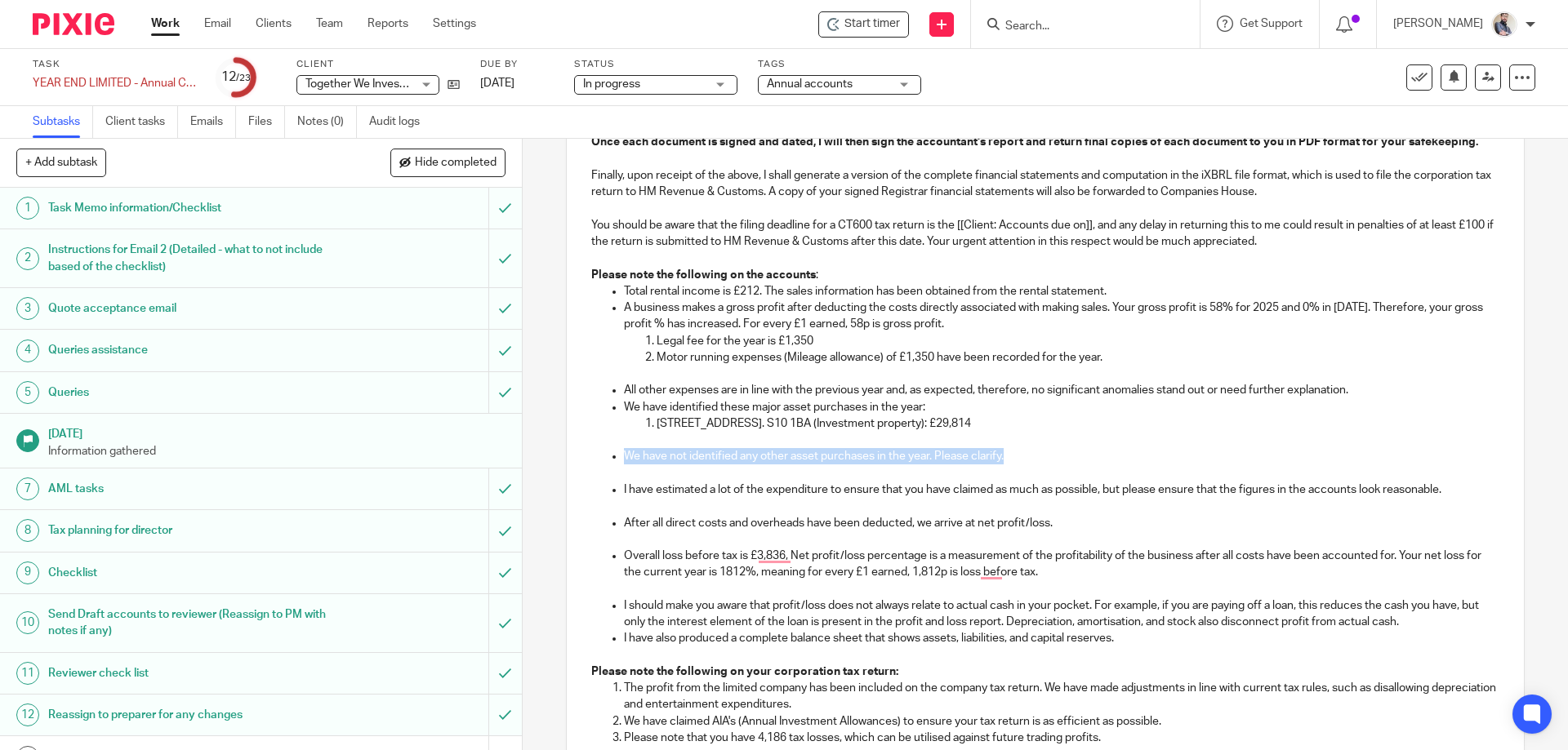
drag, startPoint x: 1023, startPoint y: 455, endPoint x: 596, endPoint y: 450, distance: 427.0
click at [596, 450] on ul "Total rental income is £212. The sales information has been obtained from the r…" at bounding box center [1044, 466] width 907 height 364
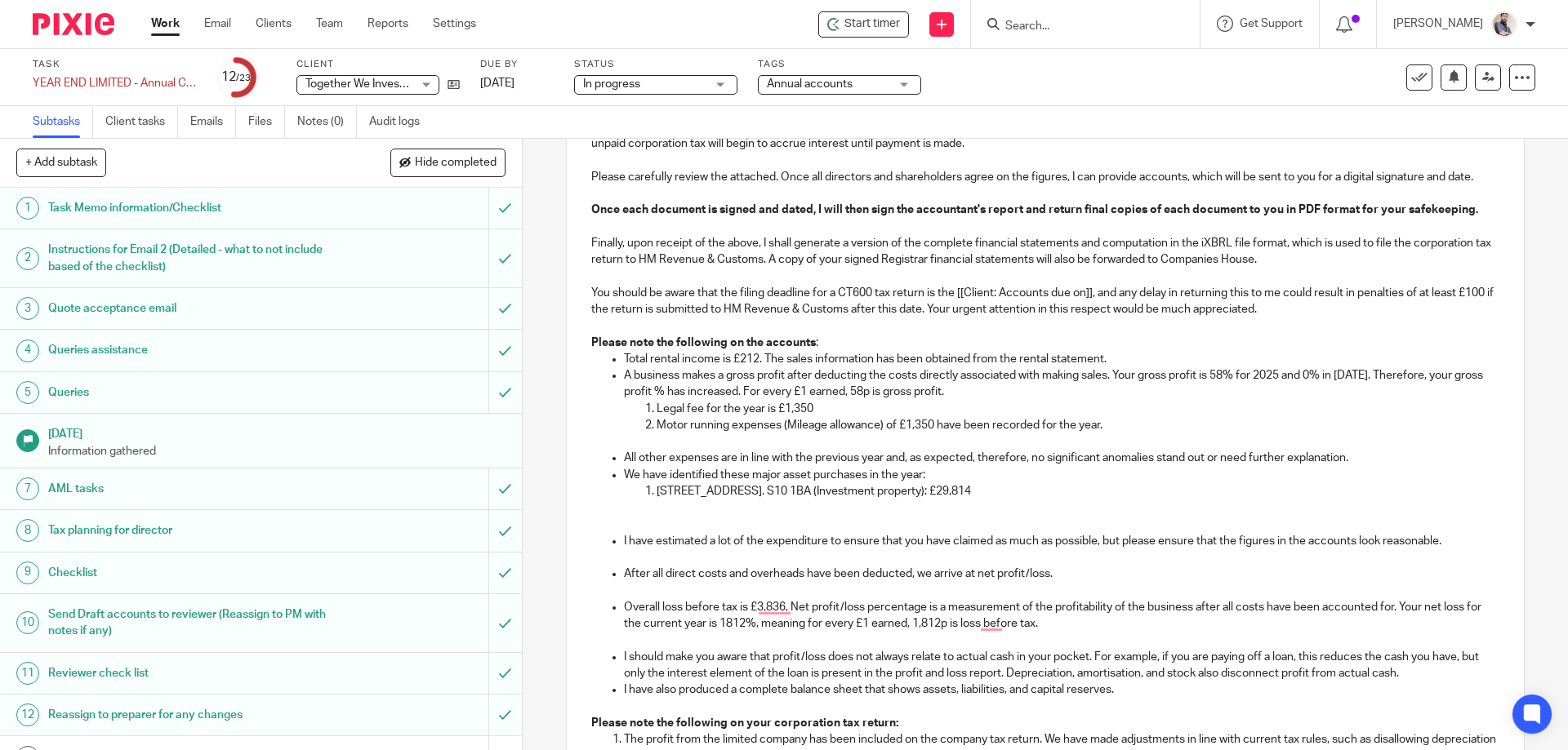
scroll to position [694, 0]
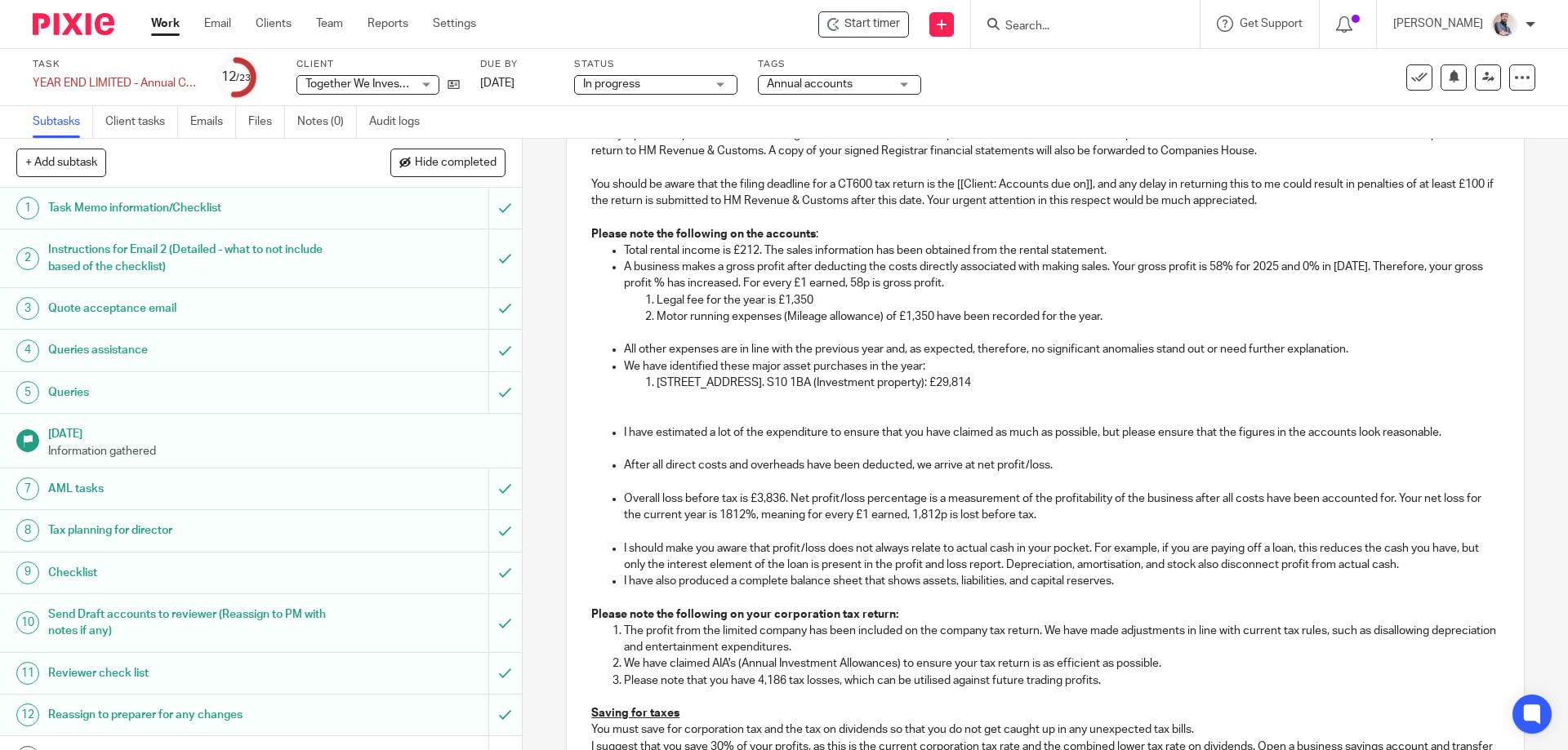
click at [1014, 469] on p "After all direct costs and overheads have been deducted, we arrive at net profi…" at bounding box center [1061, 465] width 875 height 16
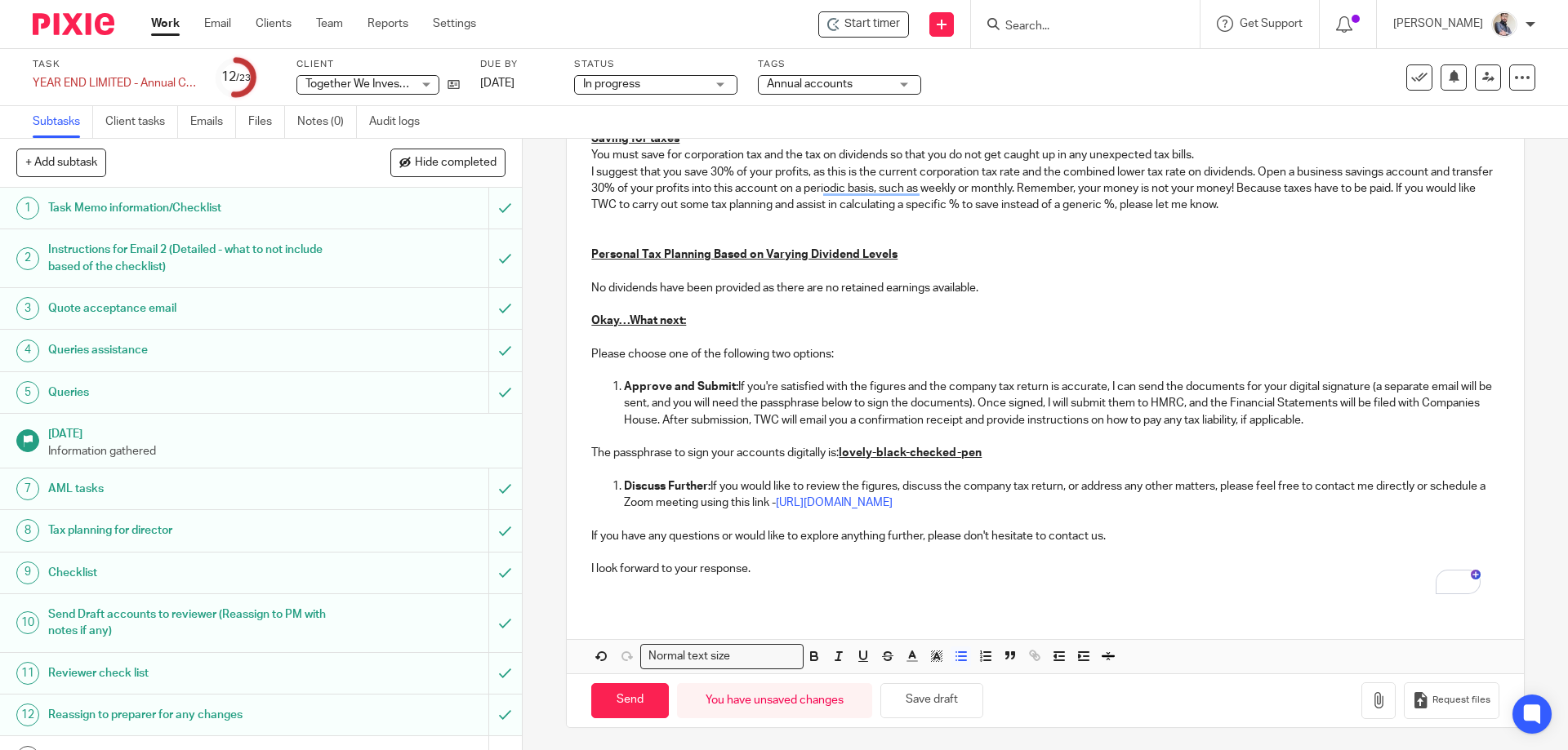
scroll to position [1271, 0]
click at [961, 687] on button "Save draft" at bounding box center [932, 698] width 103 height 35
click at [921, 699] on button "Save draft" at bounding box center [932, 698] width 103 height 35
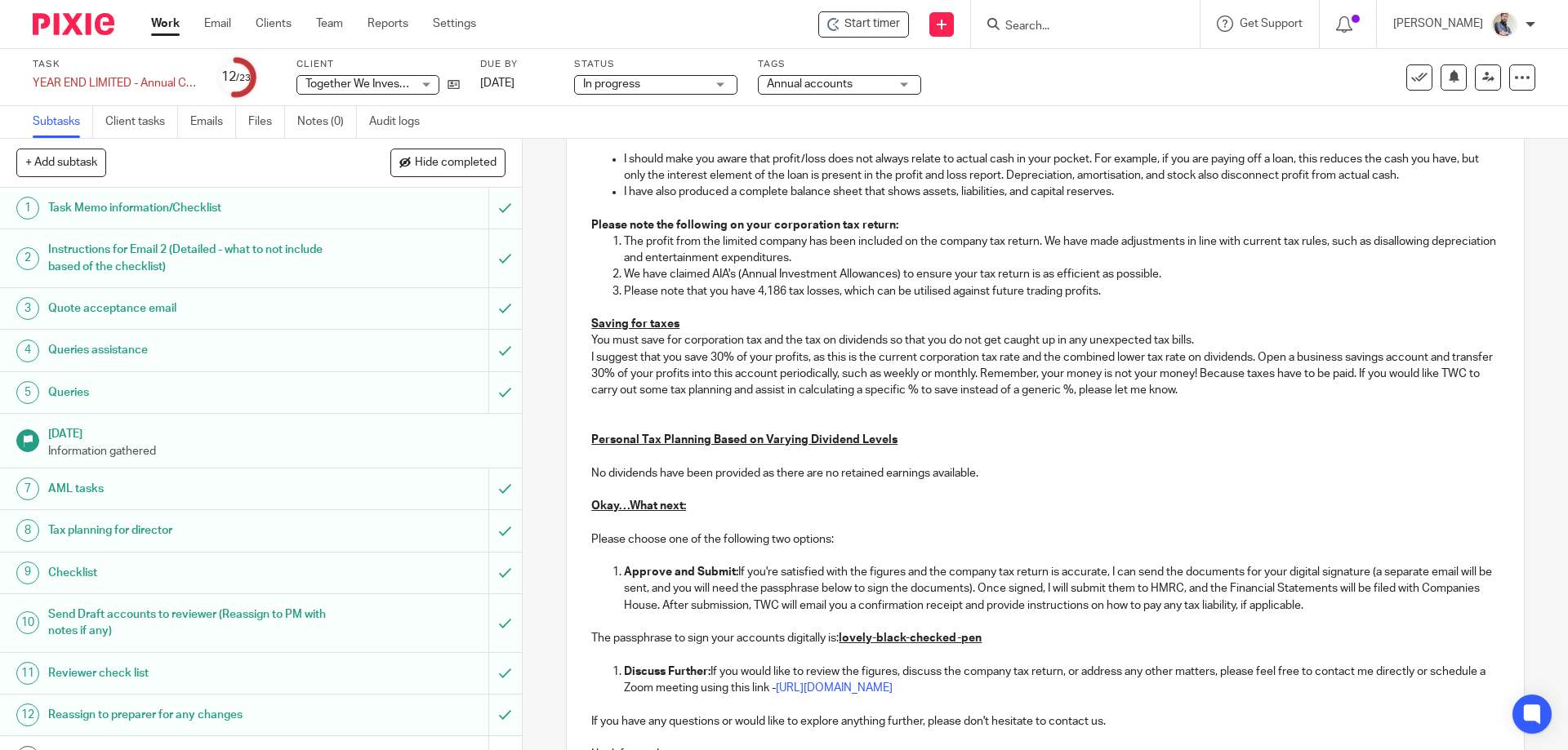
scroll to position [1053, 0]
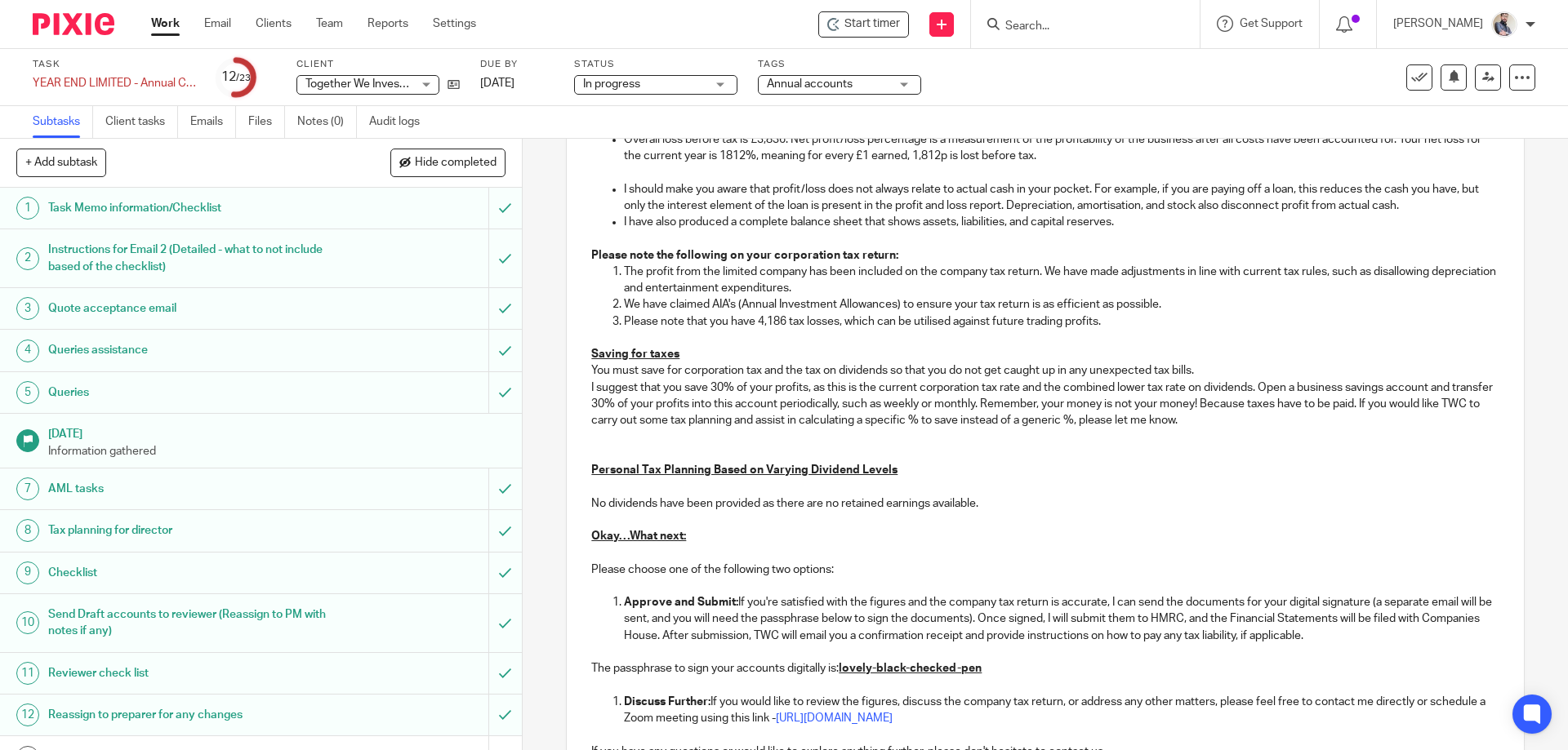
click at [662, 268] on p "The profit from the limited company has been included on the company tax return…" at bounding box center [1061, 280] width 875 height 33
drag, startPoint x: 753, startPoint y: 279, endPoint x: 763, endPoint y: 278, distance: 10.0
click at [753, 279] on p "The loss from the limited company has been included on the company tax return. …" at bounding box center [1061, 280] width 875 height 33
drag, startPoint x: 1175, startPoint y: 301, endPoint x: 606, endPoint y: 301, distance: 569.0
click at [606, 301] on ol "The loss from the limited company has been included on the company tax return. …" at bounding box center [1044, 297] width 907 height 66
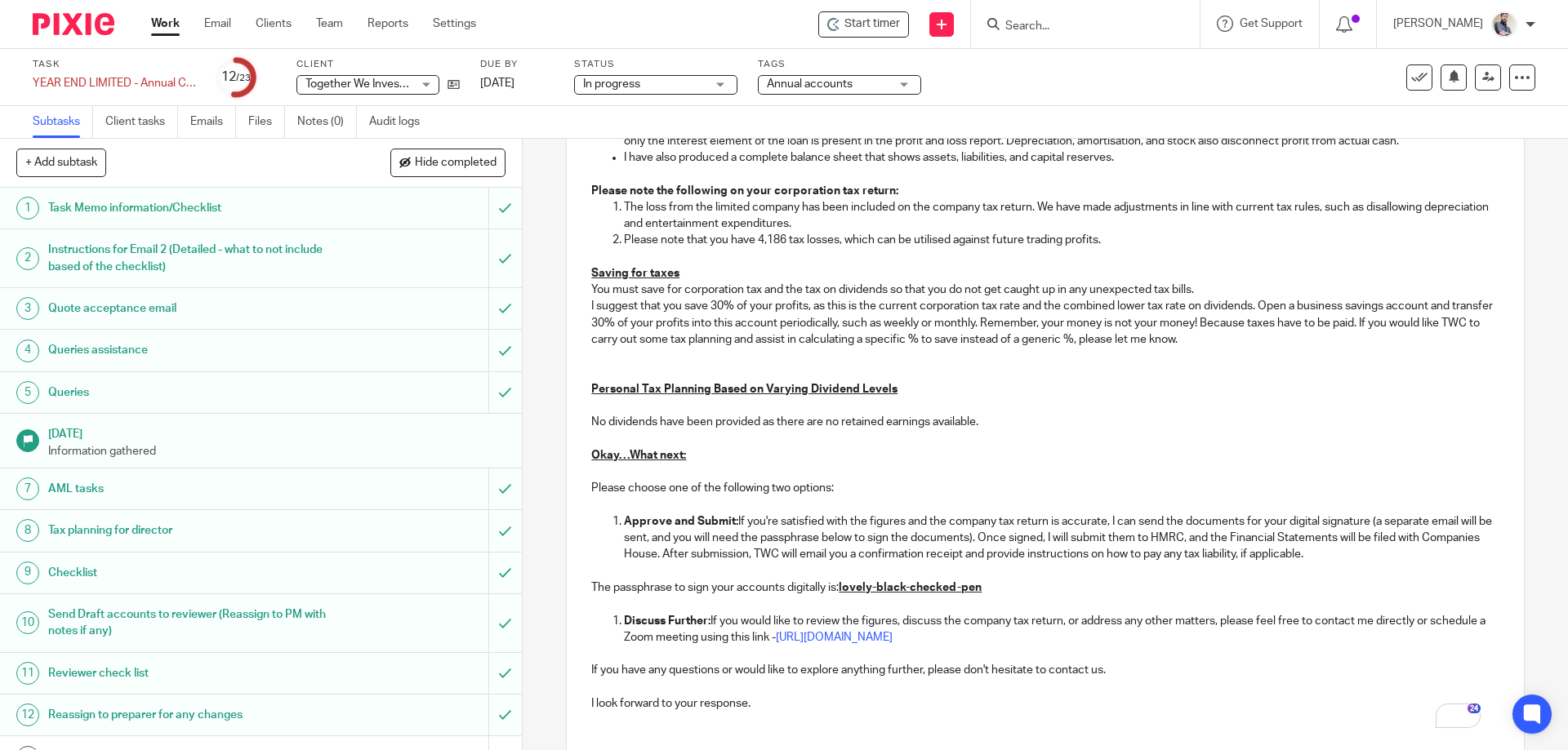
scroll to position [1146, 0]
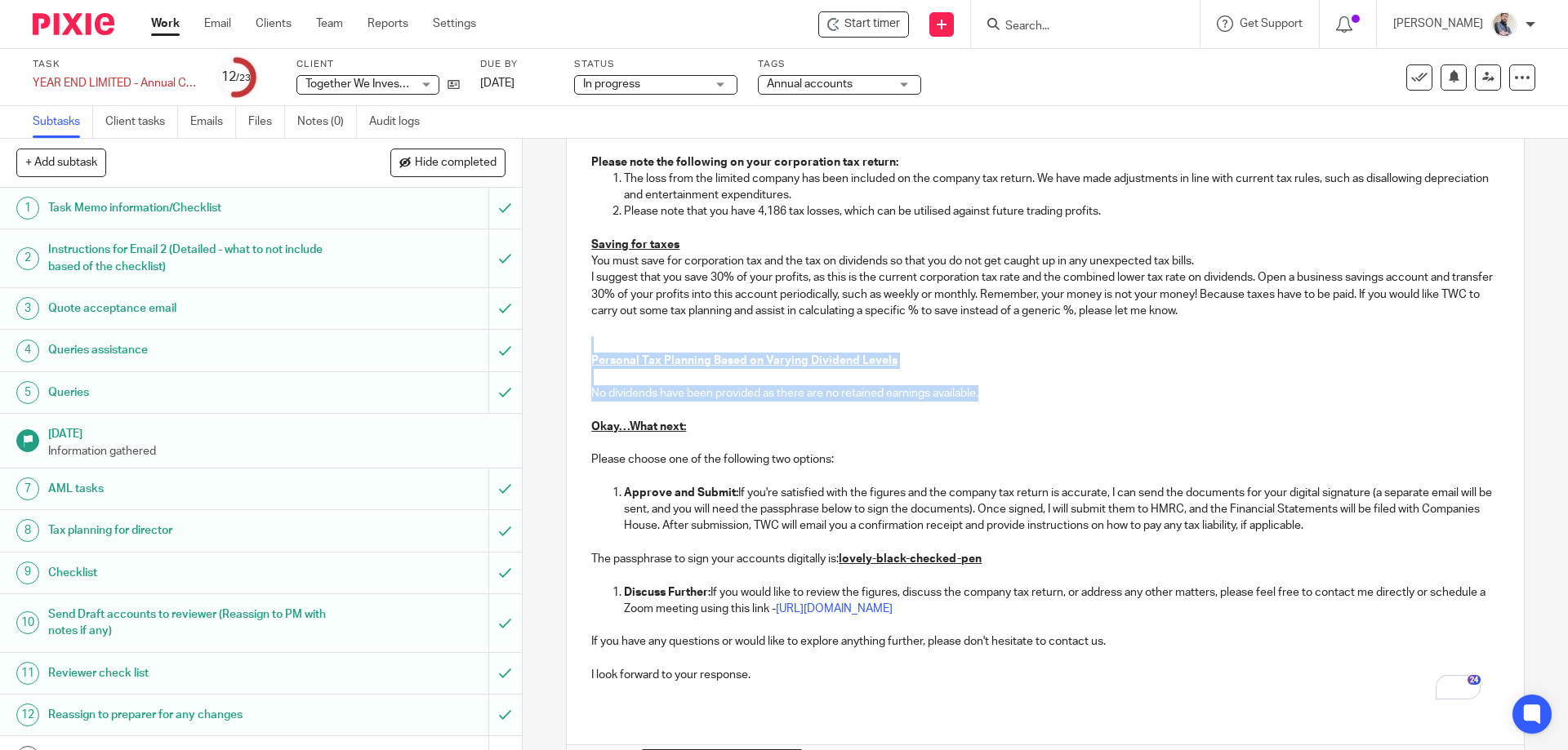
drag, startPoint x: 1006, startPoint y: 389, endPoint x: 640, endPoint y: 347, distance: 368.4
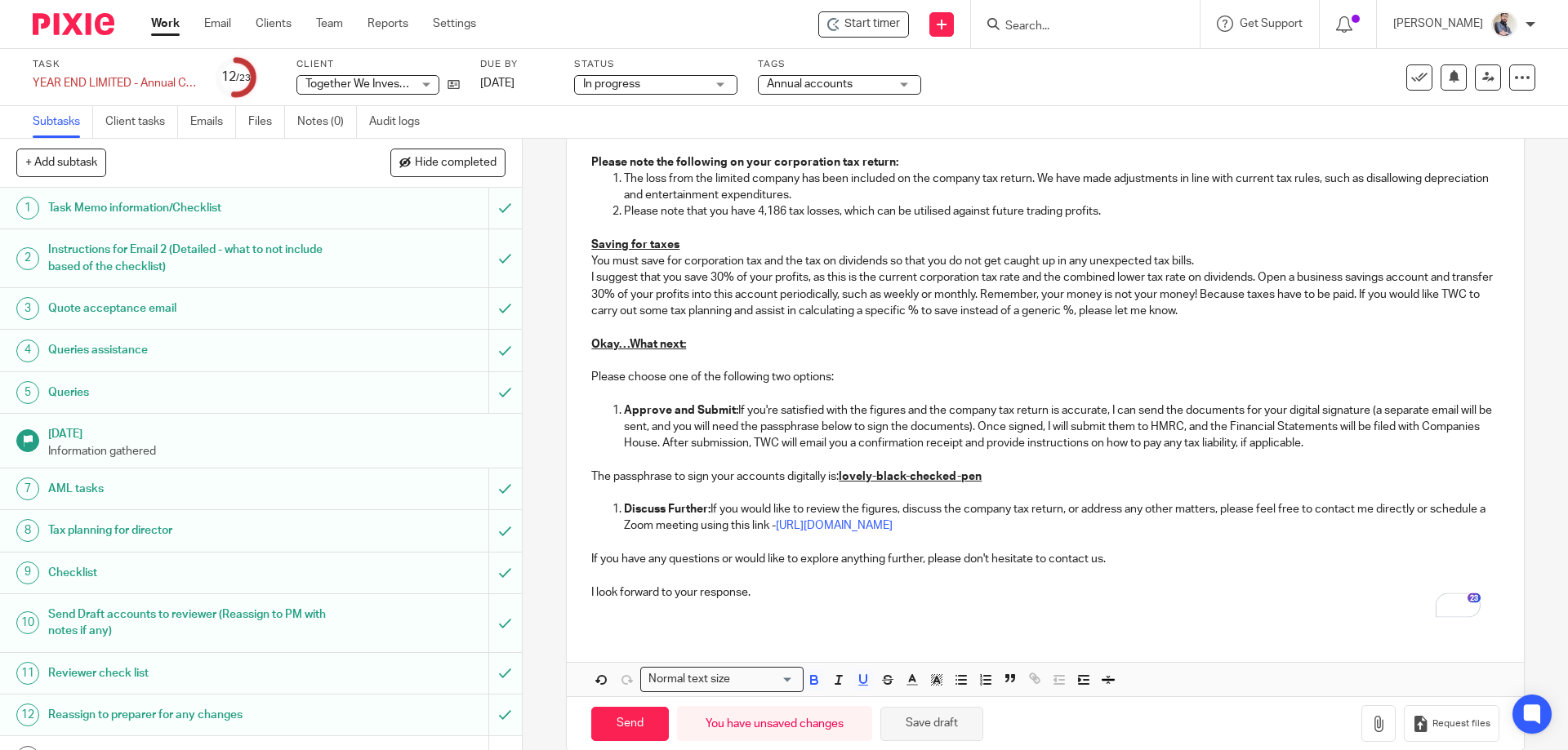
click at [933, 724] on button "Save draft" at bounding box center [932, 724] width 103 height 35
click at [915, 734] on button "Save draft" at bounding box center [932, 724] width 103 height 35
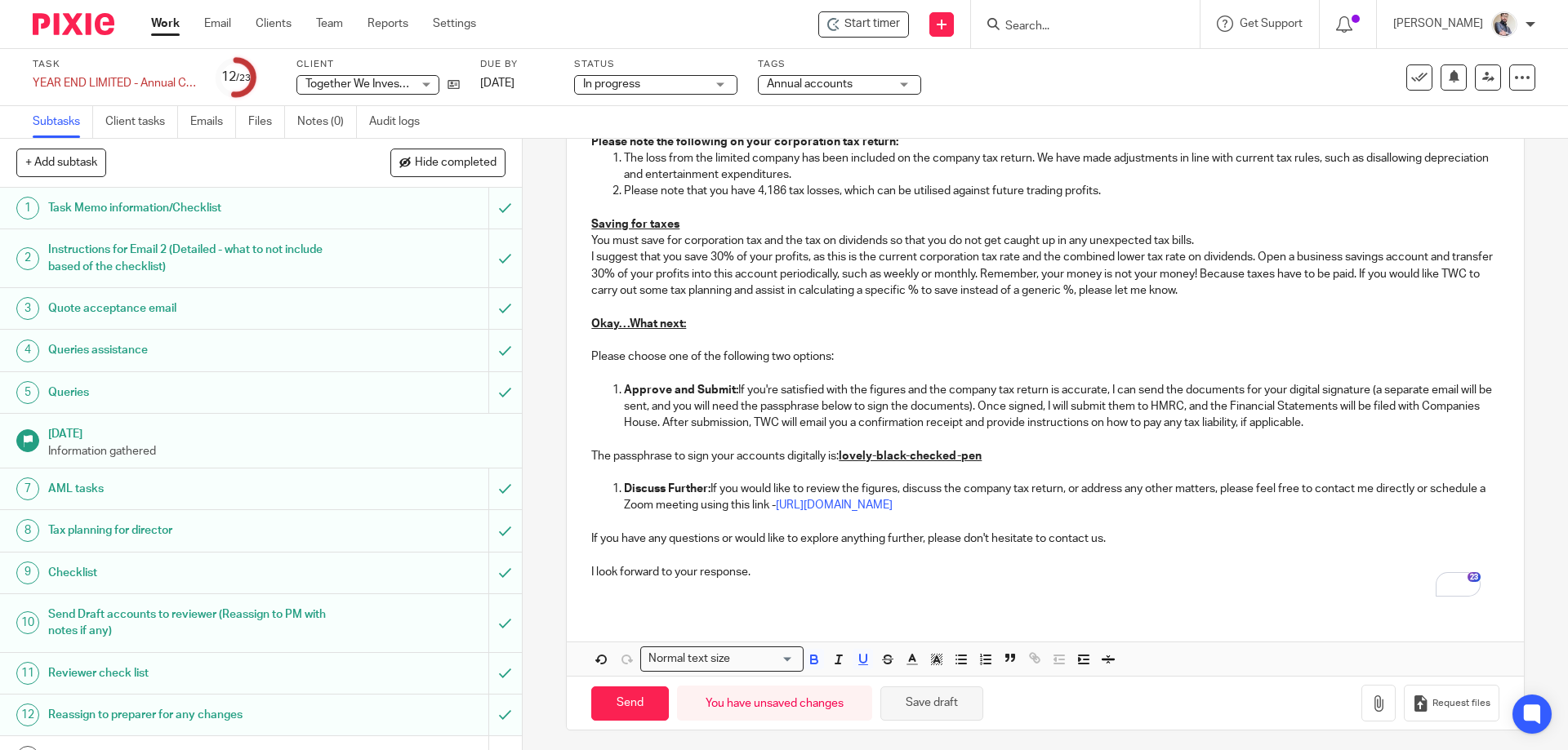
scroll to position [1171, 0]
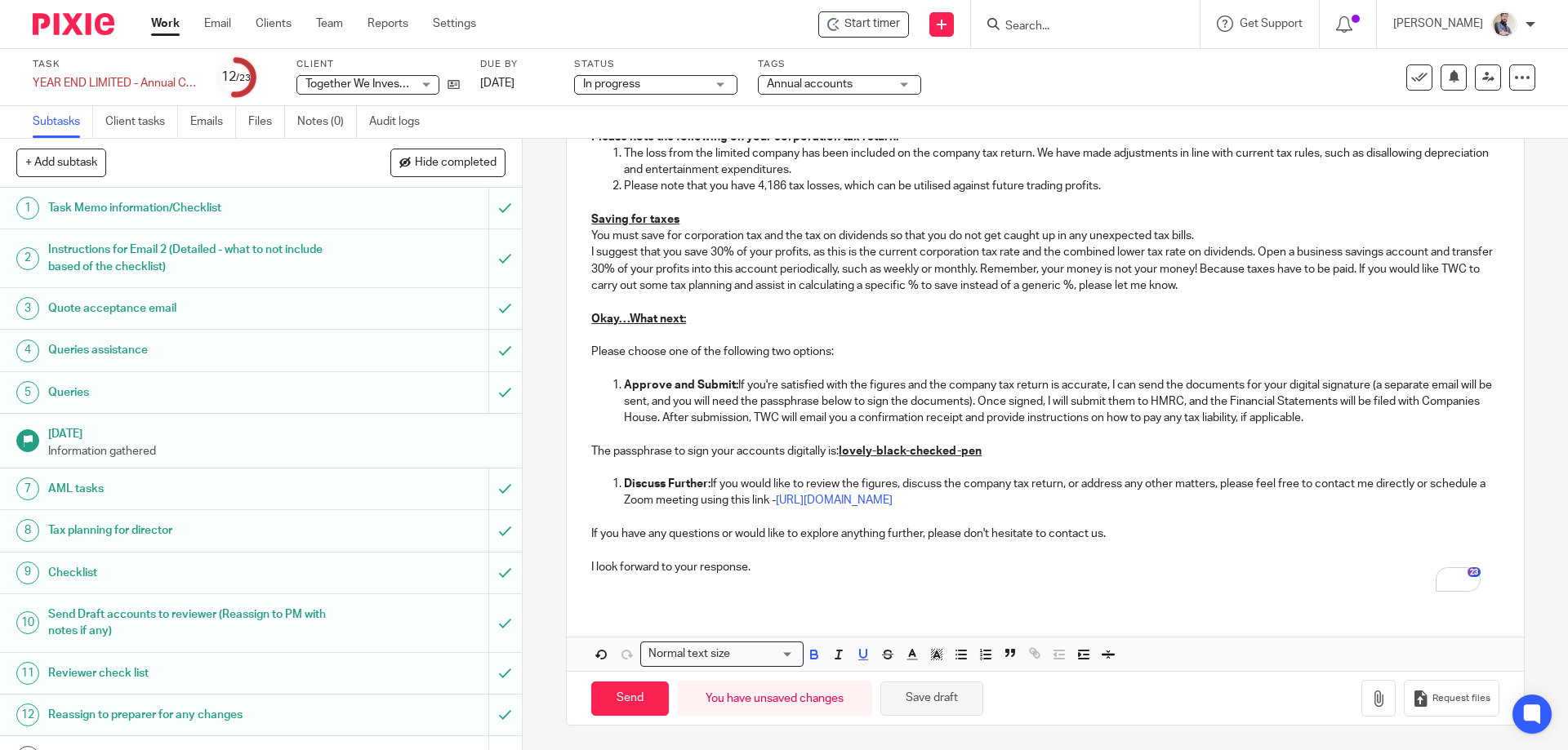
click at [943, 690] on button "Save draft" at bounding box center [932, 699] width 103 height 35
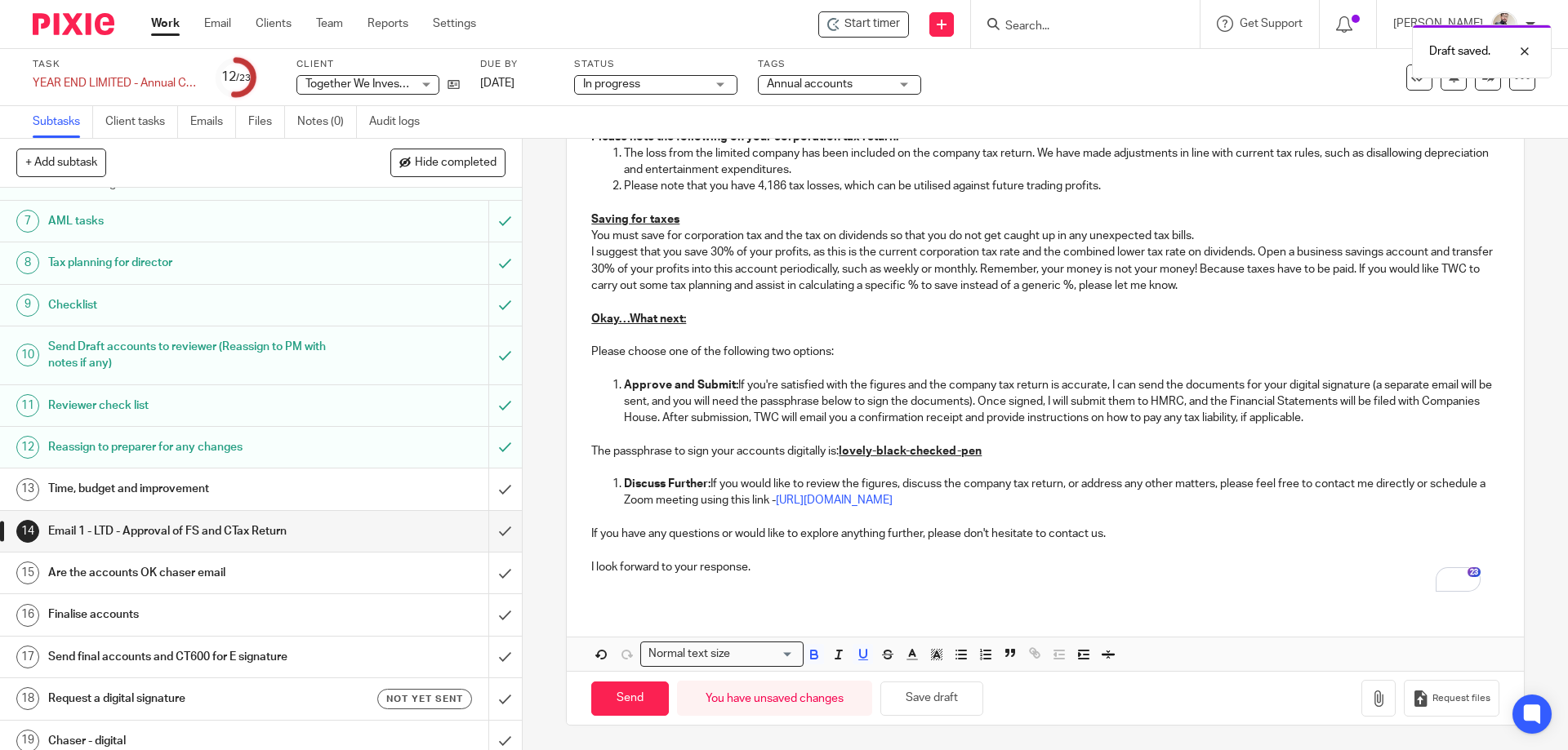
scroll to position [447, 0]
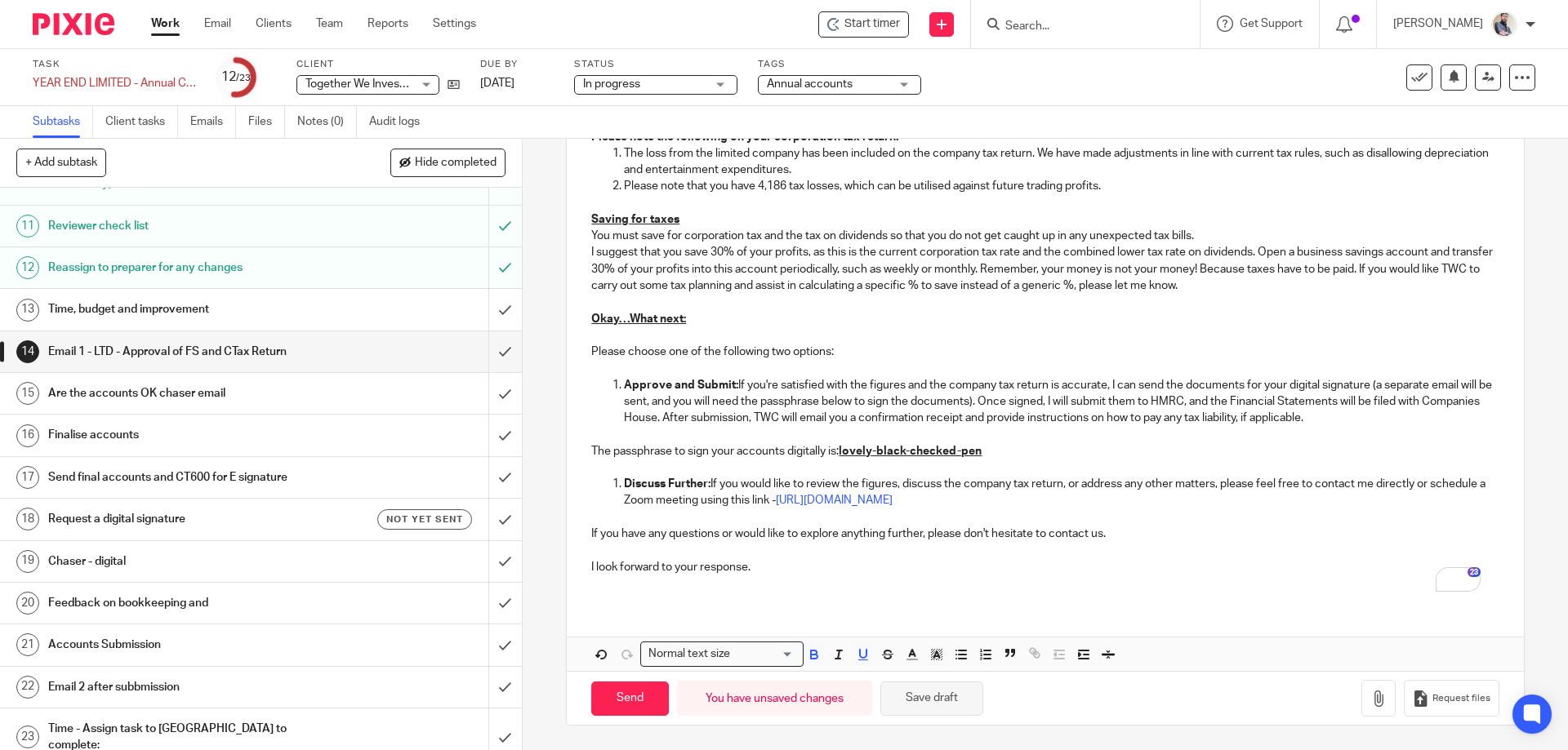
click at [910, 707] on button "Save draft" at bounding box center [932, 699] width 103 height 35
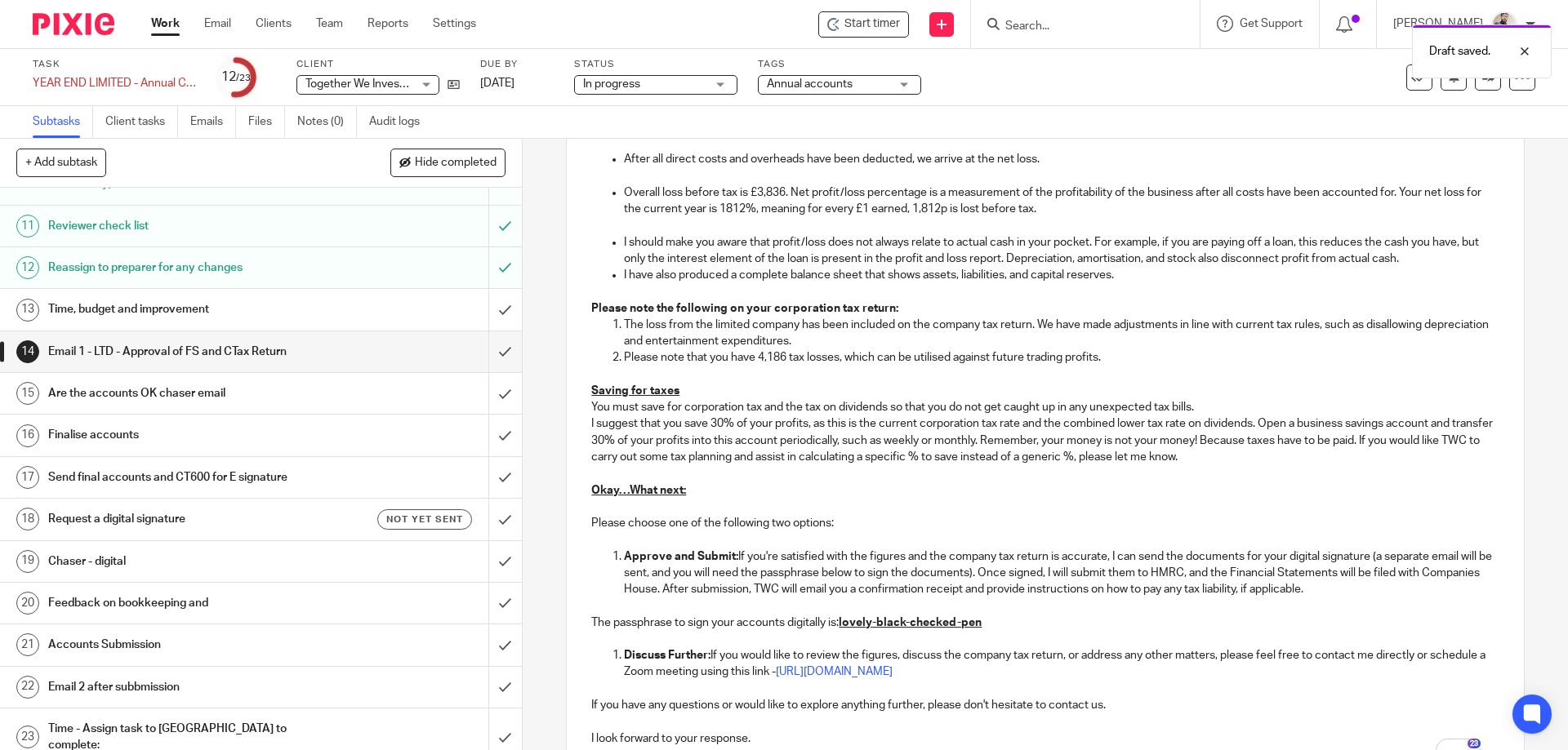
scroll to position [1171, 0]
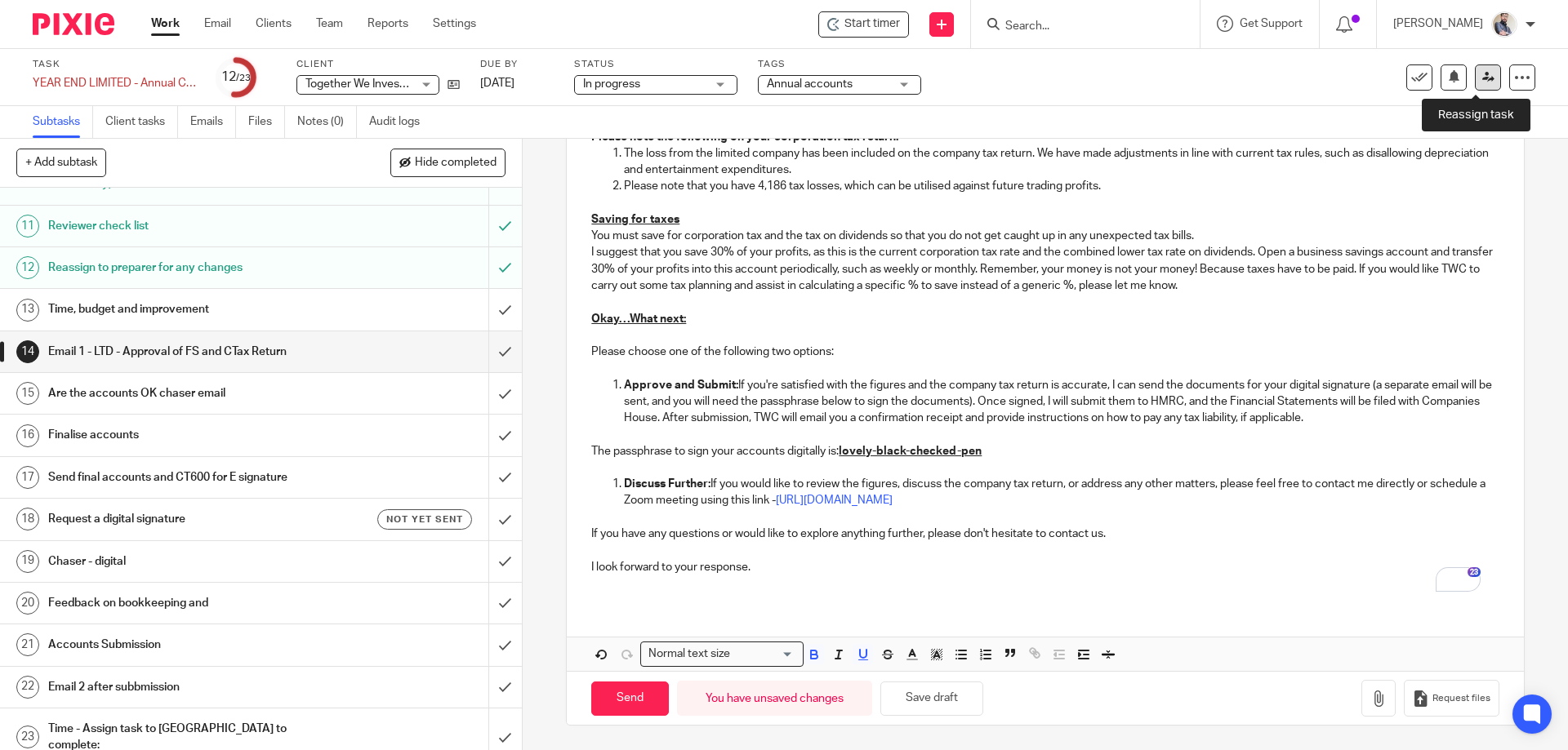
click at [1482, 76] on icon at bounding box center [1488, 77] width 12 height 12
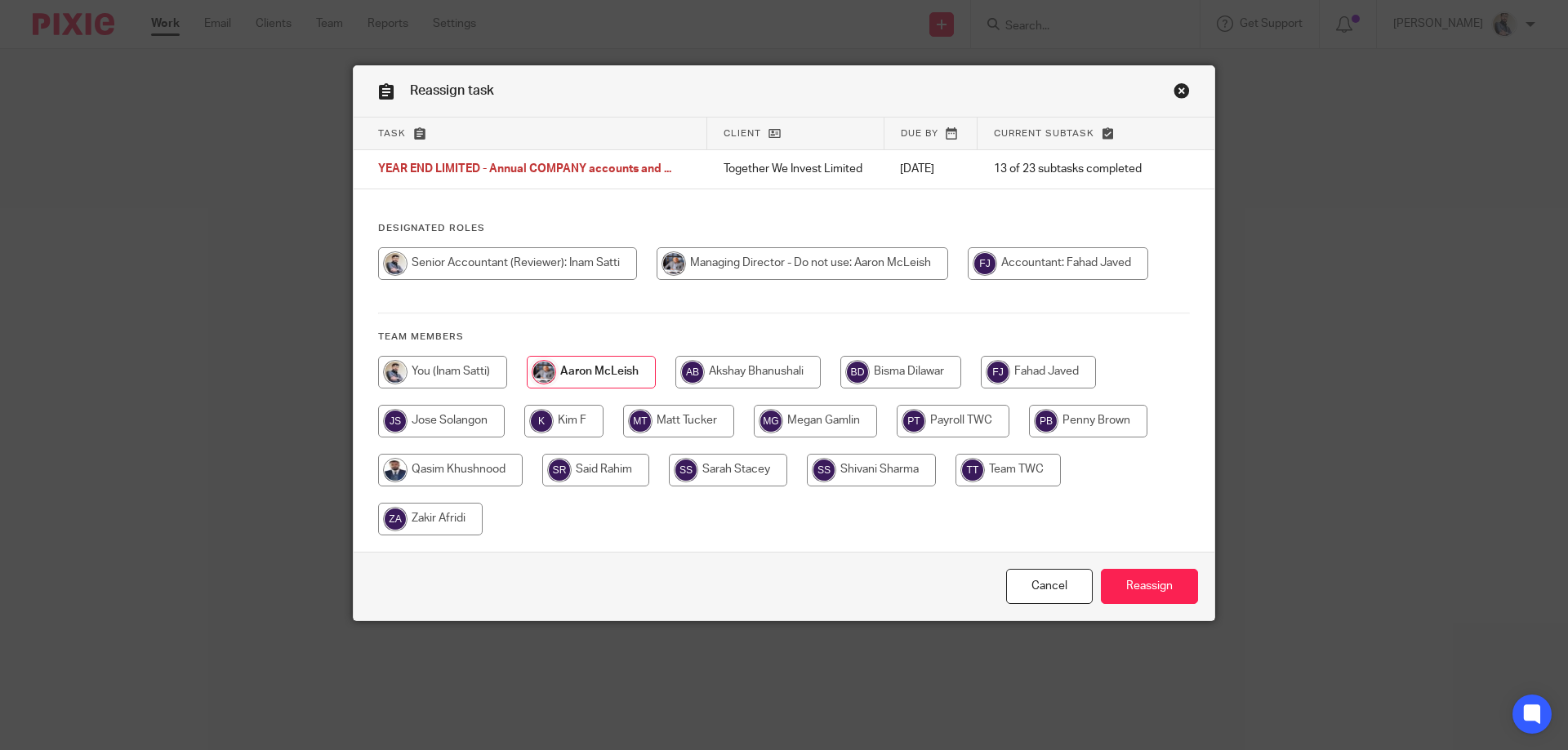
click at [1154, 582] on input "Reassign" at bounding box center [1150, 586] width 97 height 35
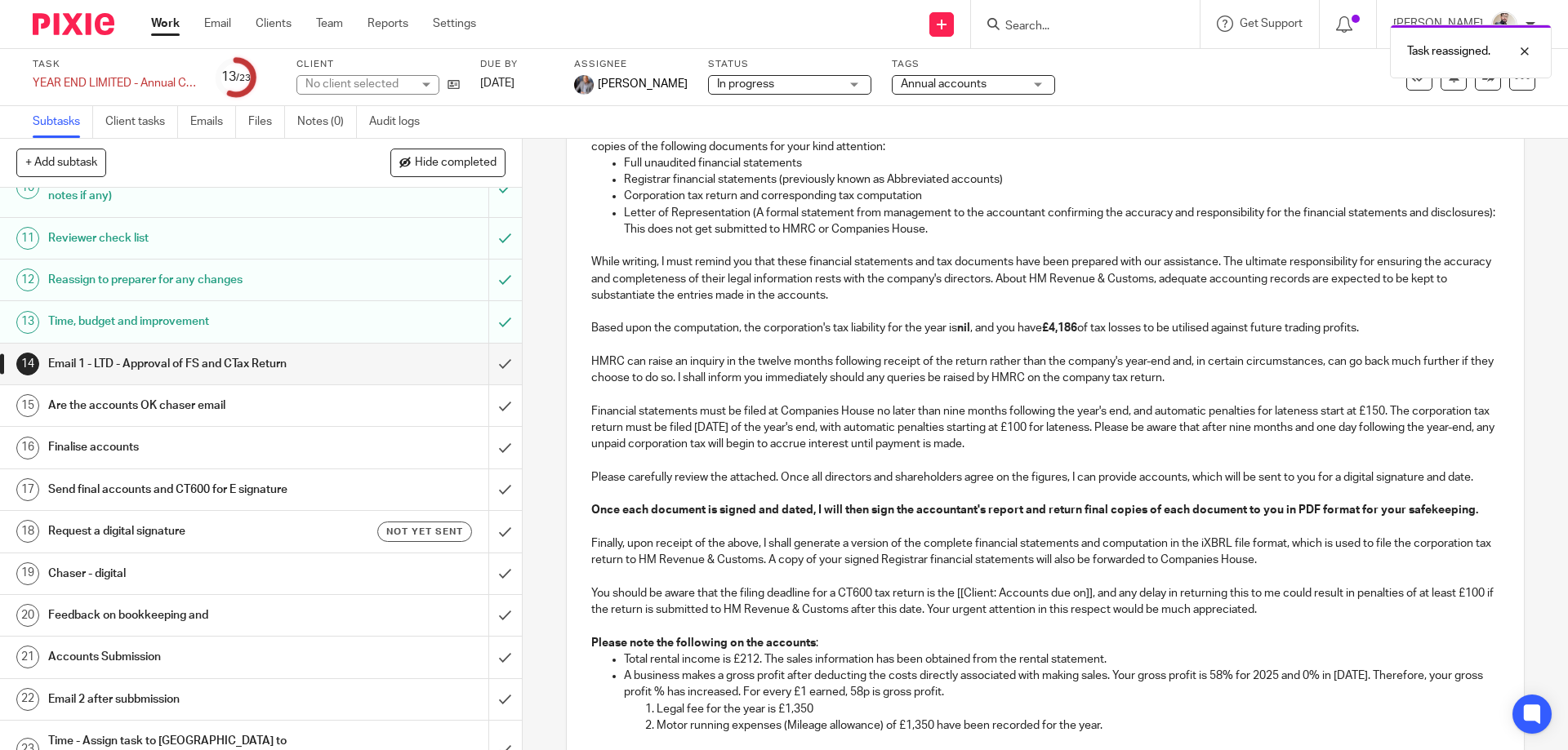
scroll to position [327, 0]
